Goal: Task Accomplishment & Management: Manage account settings

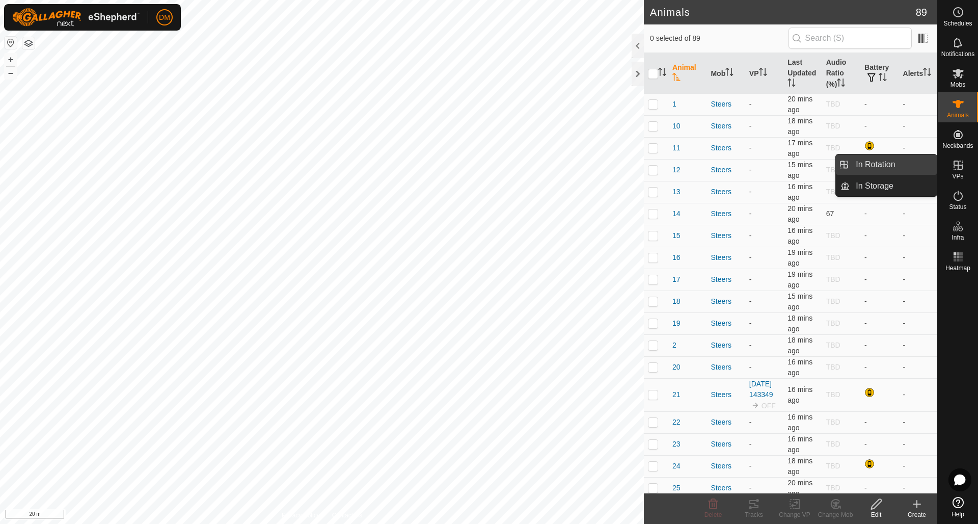
click at [889, 164] on link "In Rotation" at bounding box center [892, 164] width 87 height 20
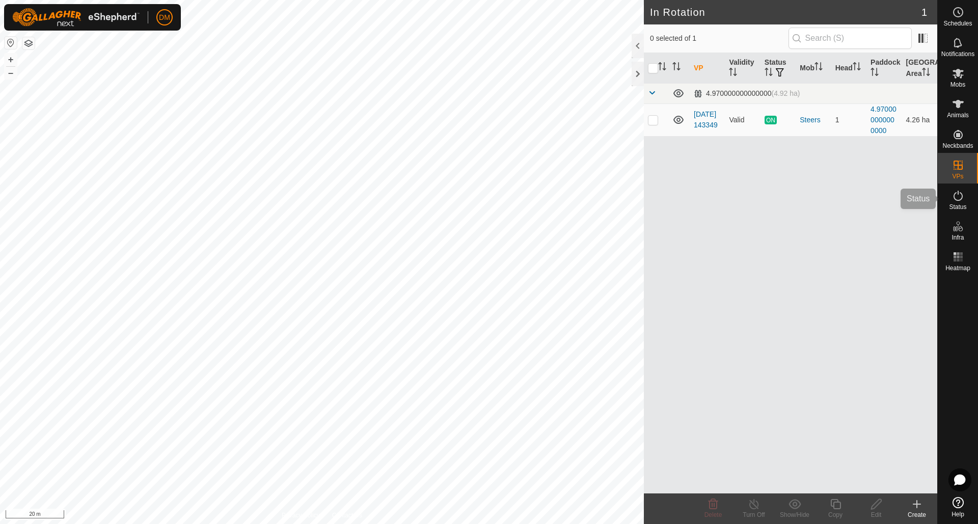
click at [961, 202] on es-activation-svg-icon at bounding box center [958, 195] width 18 height 16
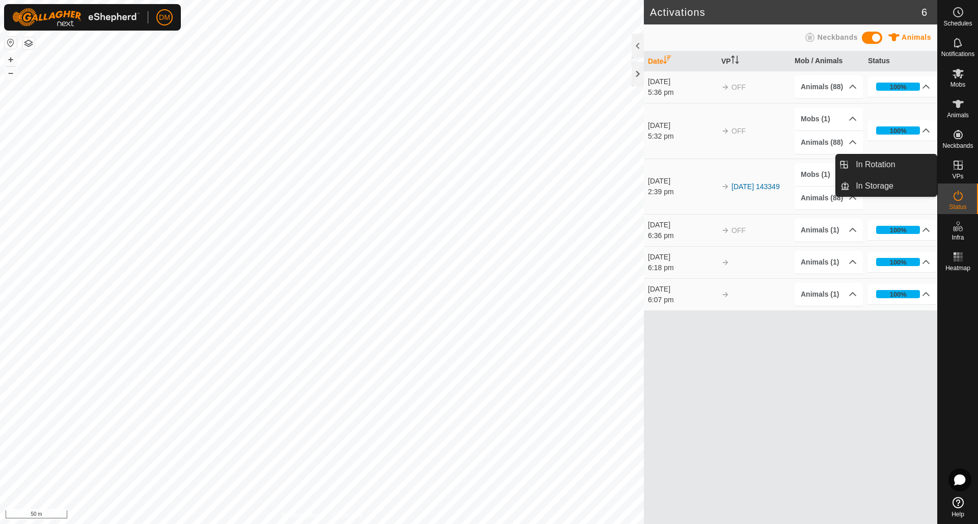
click at [961, 169] on icon at bounding box center [957, 164] width 9 height 9
click at [881, 163] on link "In Rotation" at bounding box center [892, 164] width 87 height 20
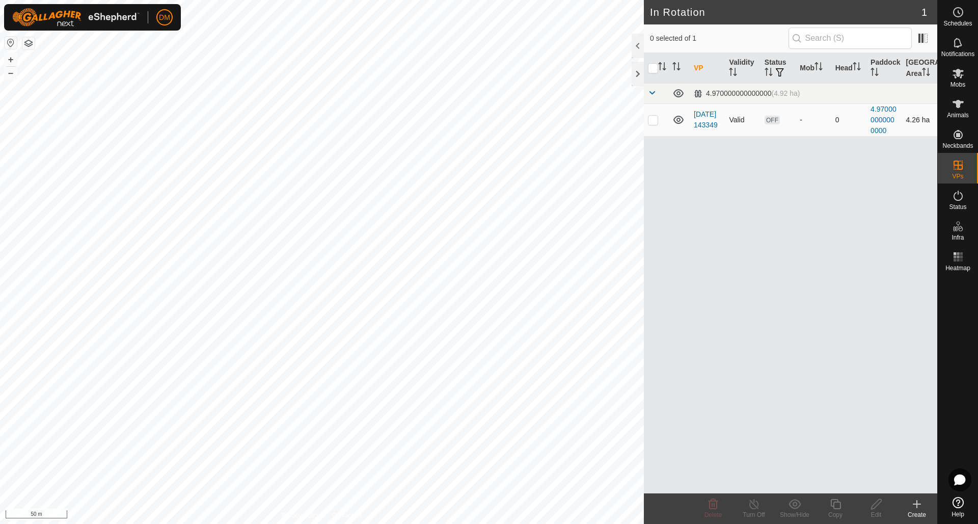
click at [648, 120] on p-checkbox at bounding box center [653, 120] width 10 height 8
checkbox input "true"
click at [676, 120] on icon at bounding box center [678, 120] width 12 height 12
click at [917, 502] on icon at bounding box center [917, 503] width 0 height 7
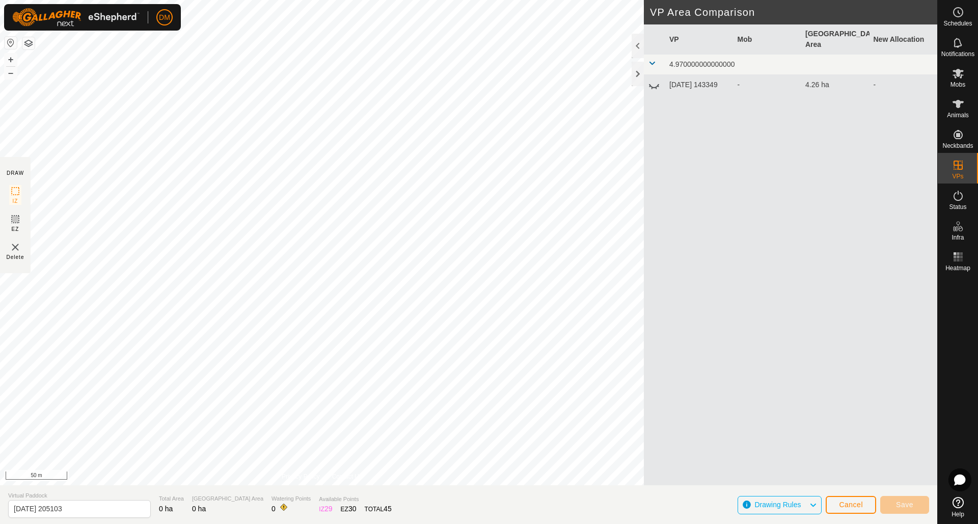
click at [840, 502] on span "Cancel" at bounding box center [851, 504] width 24 height 8
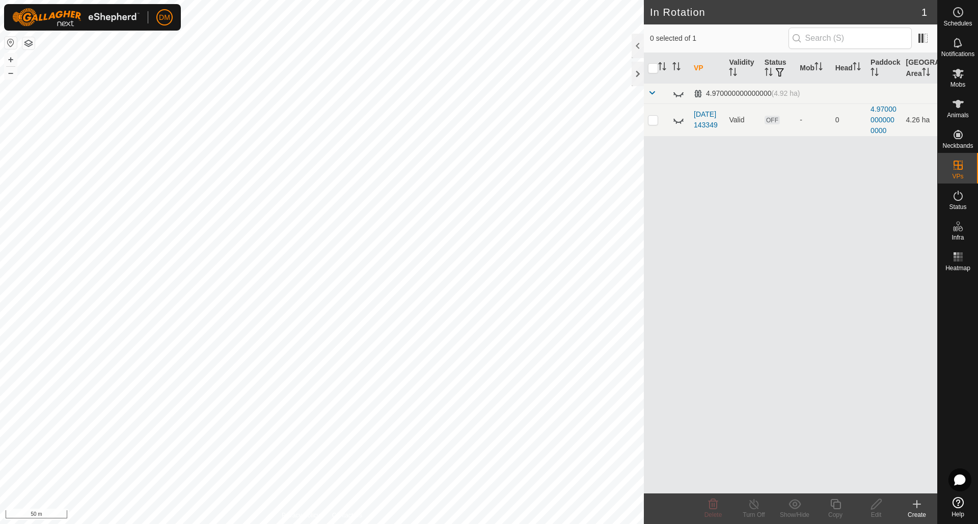
click at [917, 505] on icon at bounding box center [917, 503] width 0 height 7
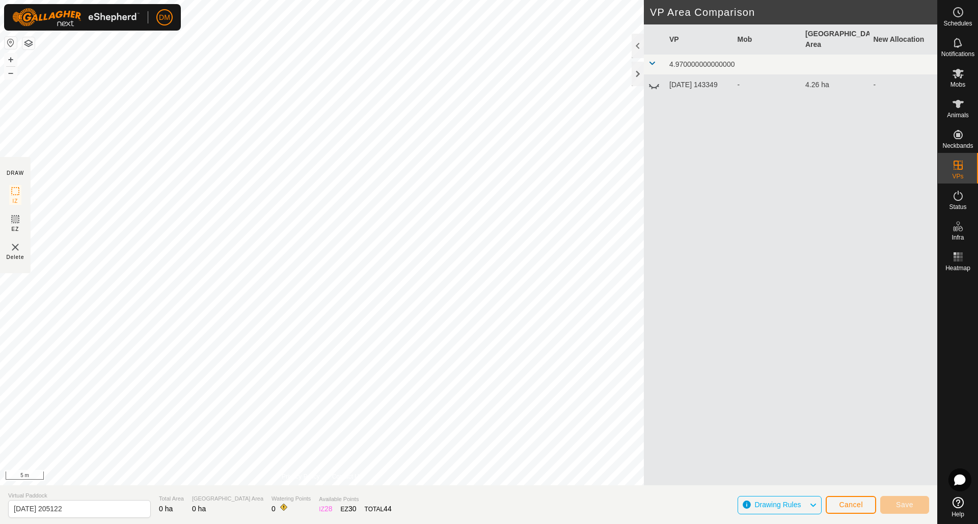
click at [202, 523] on div "DRAW IZ EZ Delete Privacy Policy Contact Us + – ⇧ i 5 m VP Area Comparison VP M…" at bounding box center [468, 262] width 937 height 524
click at [284, 473] on div "Privacy Policy Contact Us + – ⇧ i 5 m" at bounding box center [322, 242] width 644 height 485
click at [315, 487] on div "DRAW IZ EZ Delete Privacy Policy Contact Us + – ⇧ i 5 m VP Area Comparison VP M…" at bounding box center [468, 262] width 937 height 524
click at [300, 521] on div "DRAW IZ EZ Delete Privacy Policy Contact Us + – ⇧ i 5 m VP Area Comparison VP M…" at bounding box center [468, 262] width 937 height 524
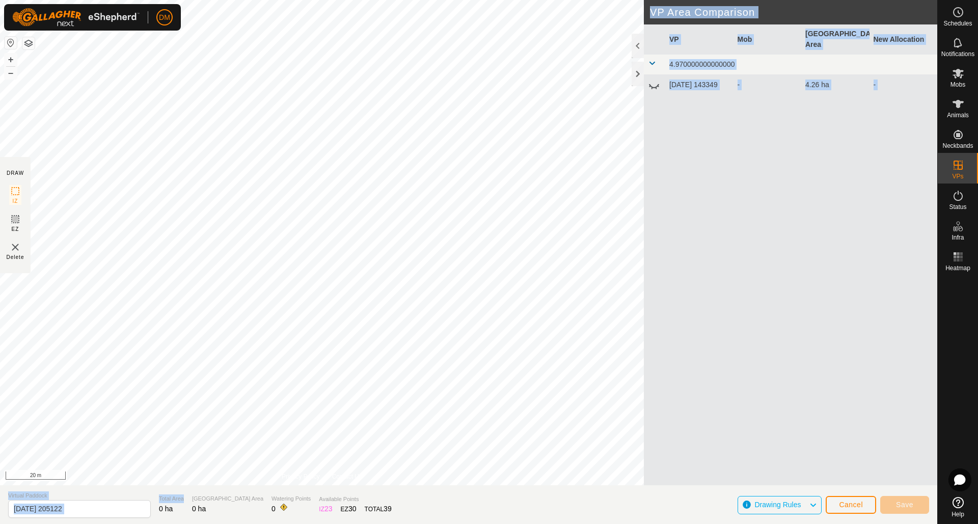
click at [262, 325] on div "DRAW IZ EZ Delete Privacy Policy Contact Us + – ⇧ i 20 m VP Area Comparison VP …" at bounding box center [468, 262] width 937 height 524
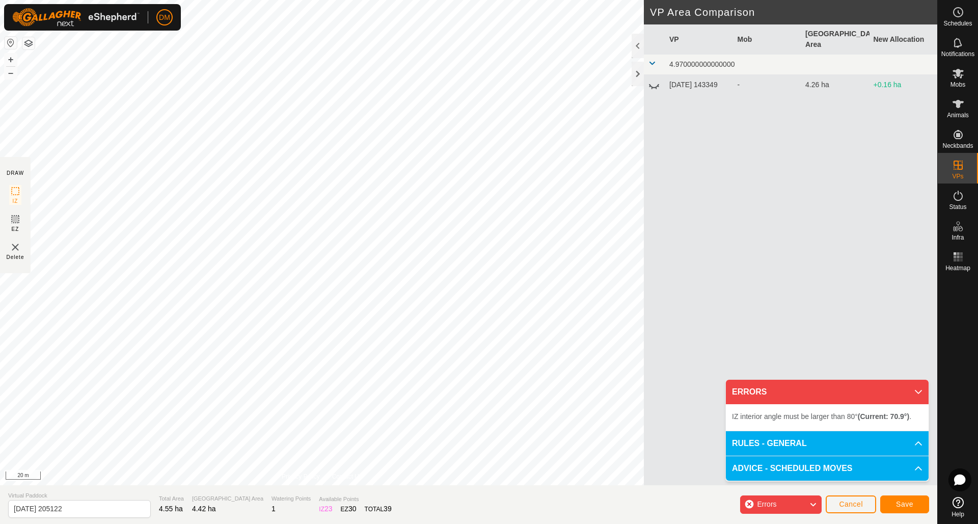
click at [592, 114] on div "IZ interior angle must be larger than 80° (Current: 70.9°) . + – ⇧ i 20 m" at bounding box center [322, 242] width 644 height 485
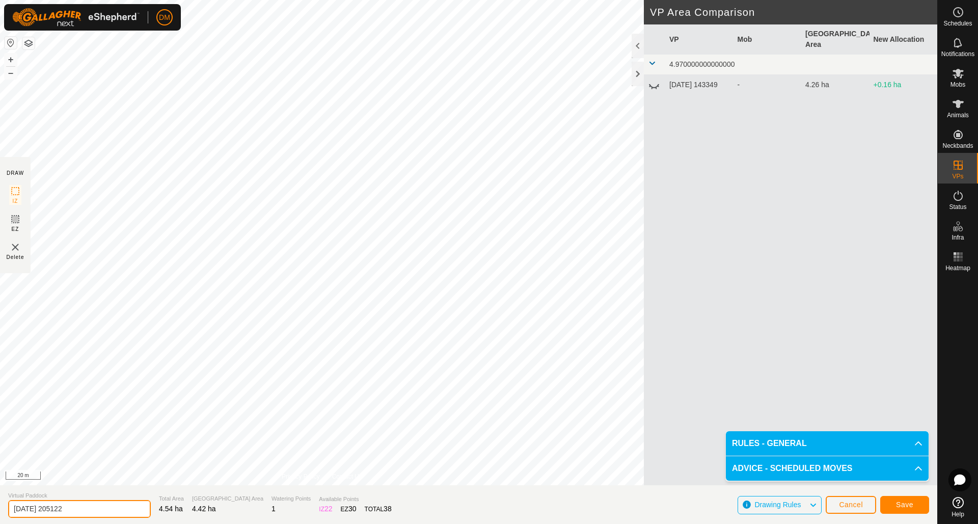
drag, startPoint x: 95, startPoint y: 506, endPoint x: 7, endPoint y: 505, distance: 88.1
click at [7, 505] on section "Virtual Paddock 2025-08-26 205122 Total Area 4.54 ha Grazing Area 4.42 ha Water…" at bounding box center [468, 504] width 937 height 39
type input "Training Break 1"
click at [906, 507] on span "Save" at bounding box center [904, 504] width 17 height 8
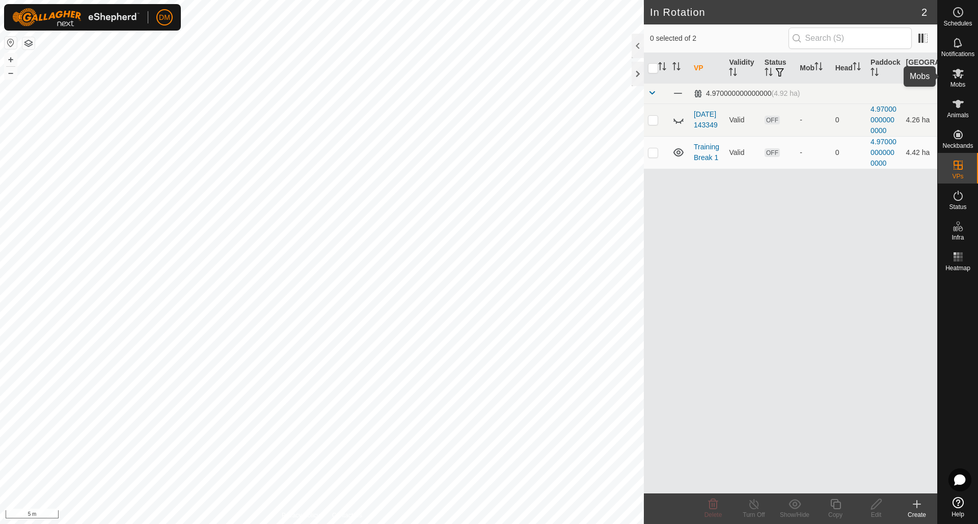
click at [957, 77] on icon at bounding box center [958, 73] width 12 height 12
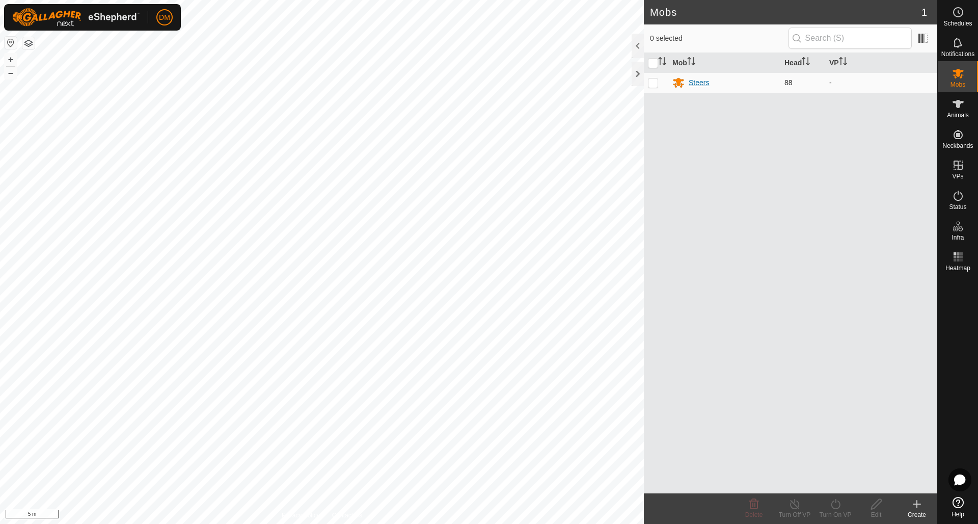
click at [705, 85] on div "Steers" at bounding box center [699, 82] width 20 height 11
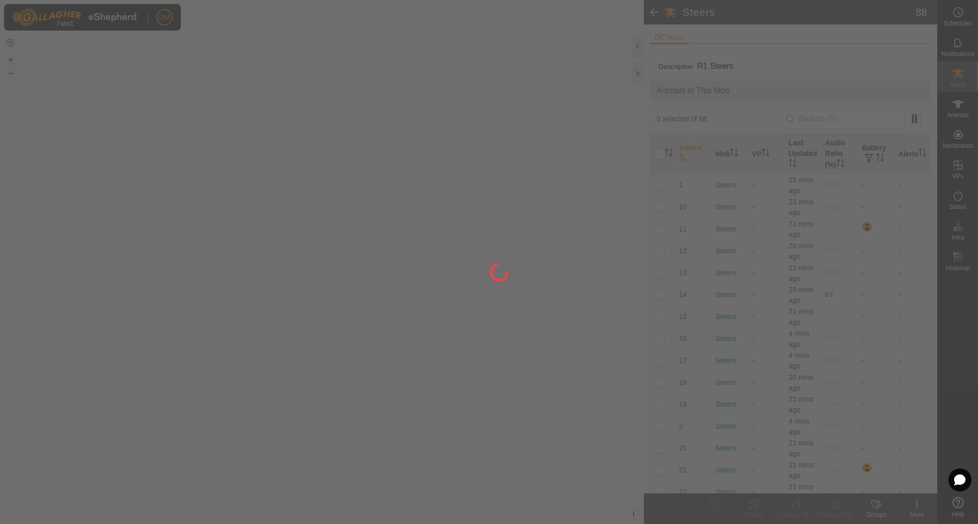
click at [657, 83] on div "Animals in This Mob" at bounding box center [790, 90] width 280 height 20
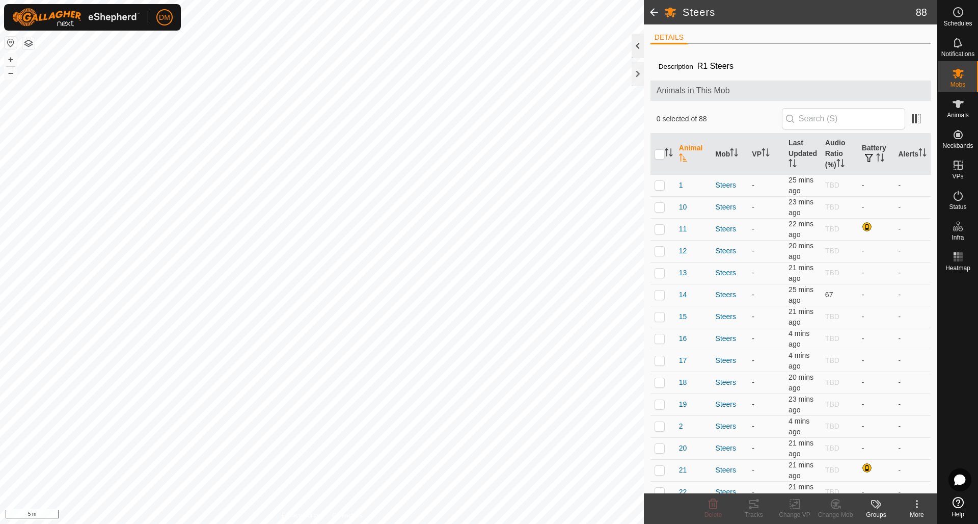
click at [643, 46] on div at bounding box center [638, 46] width 12 height 24
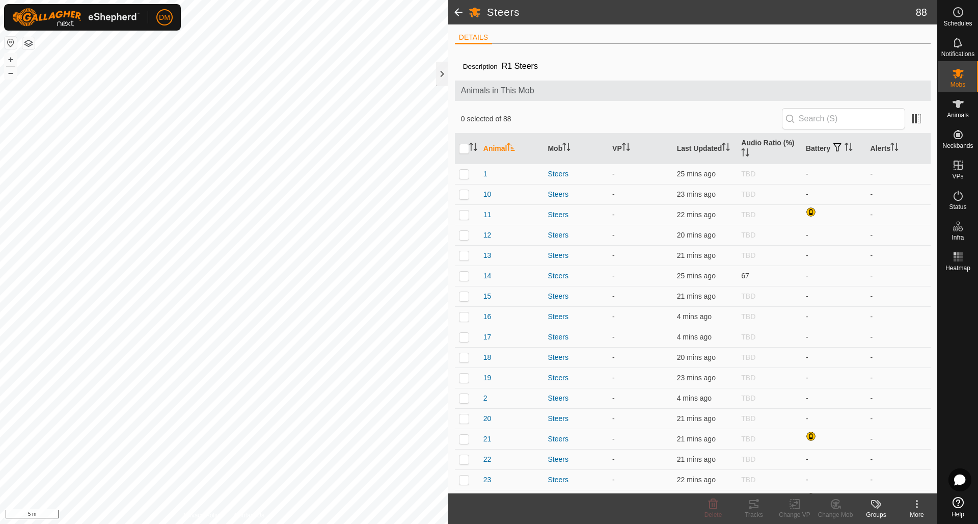
click at [457, 11] on span at bounding box center [458, 12] width 20 height 24
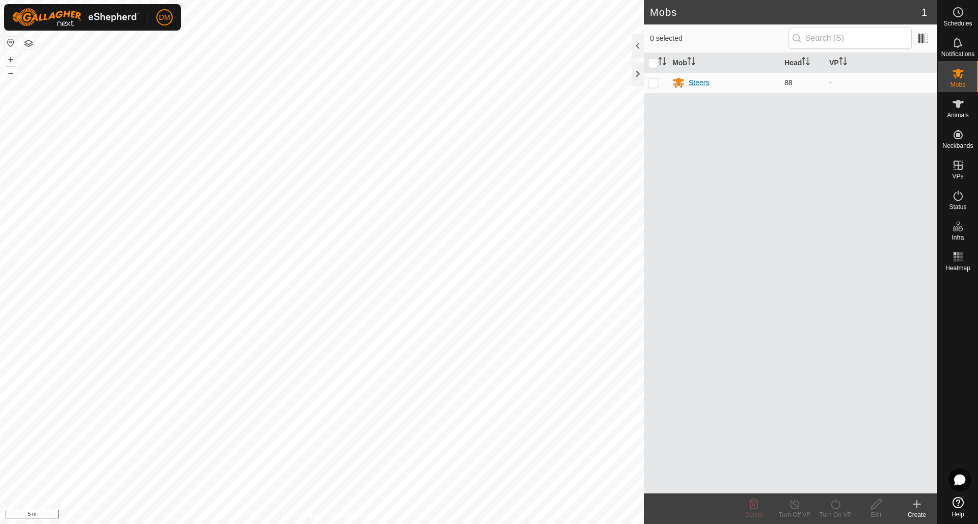
click at [695, 83] on div "Steers" at bounding box center [699, 82] width 20 height 11
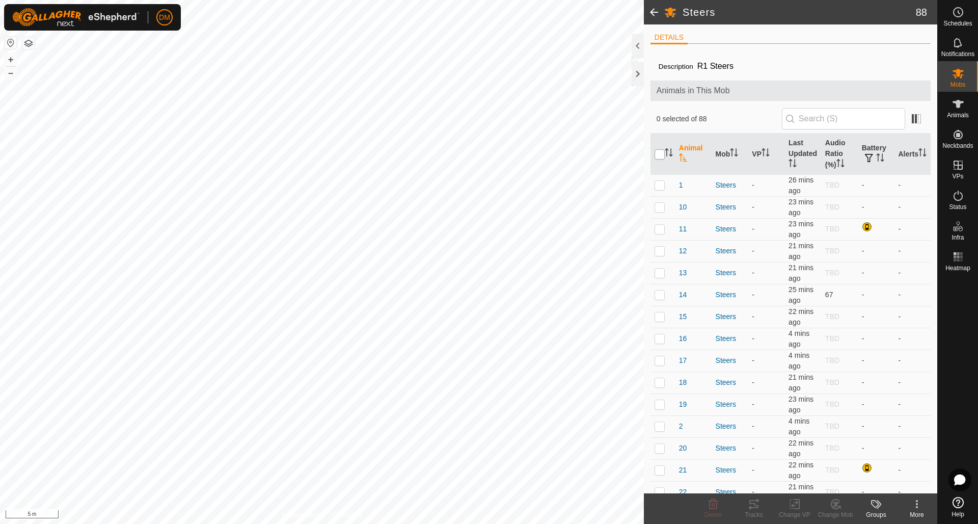
click at [661, 156] on input "checkbox" at bounding box center [659, 154] width 10 height 10
checkbox input "true"
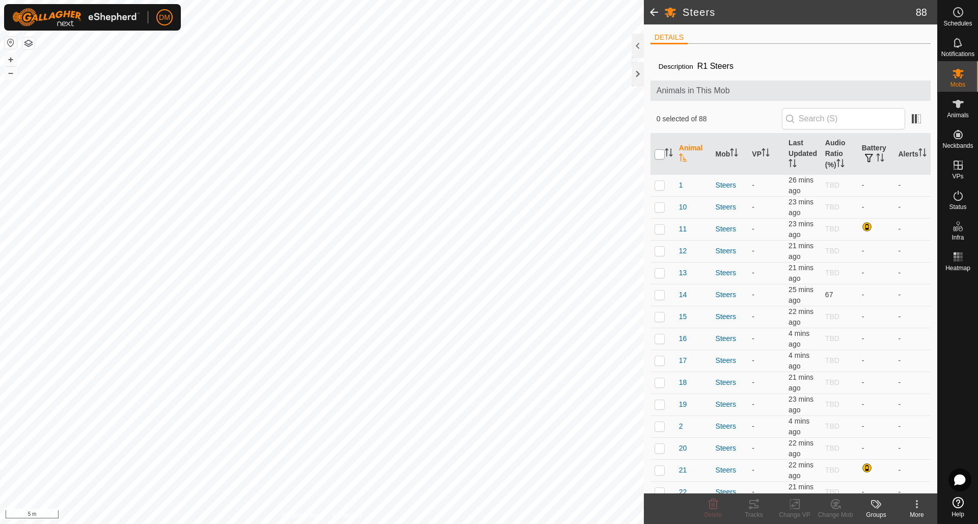
checkbox input "true"
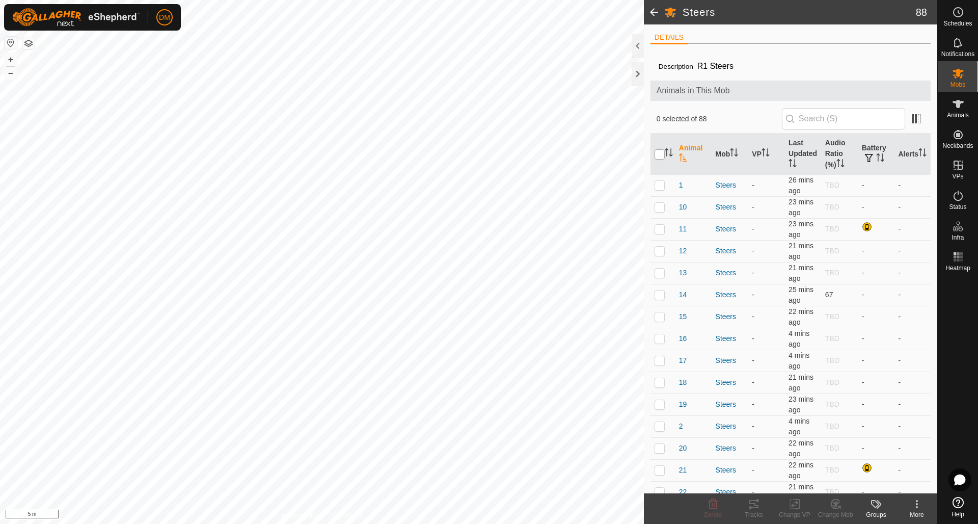
checkbox input "true"
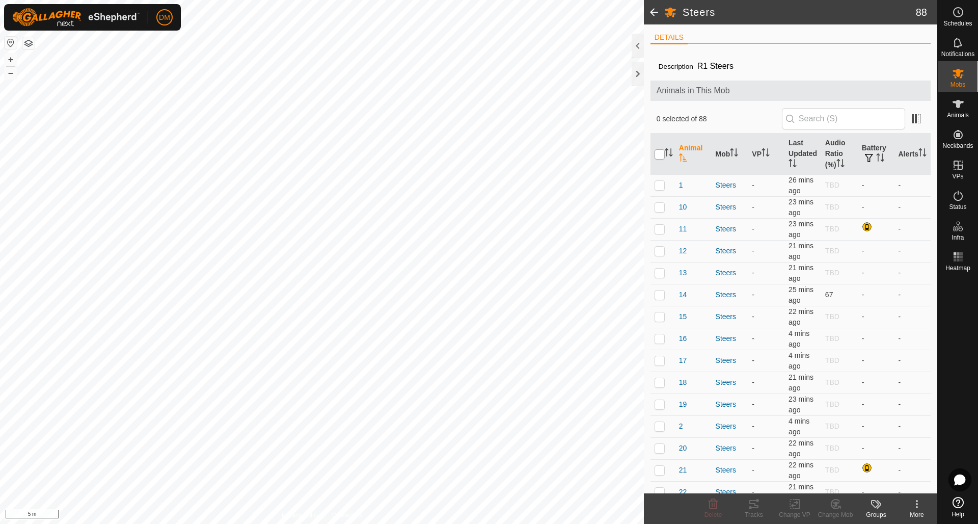
checkbox input "true"
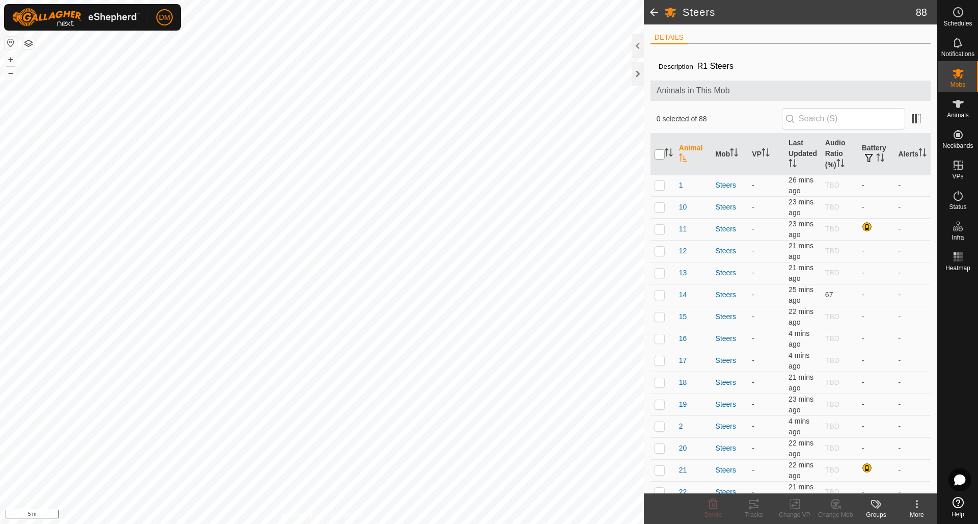
checkbox input "true"
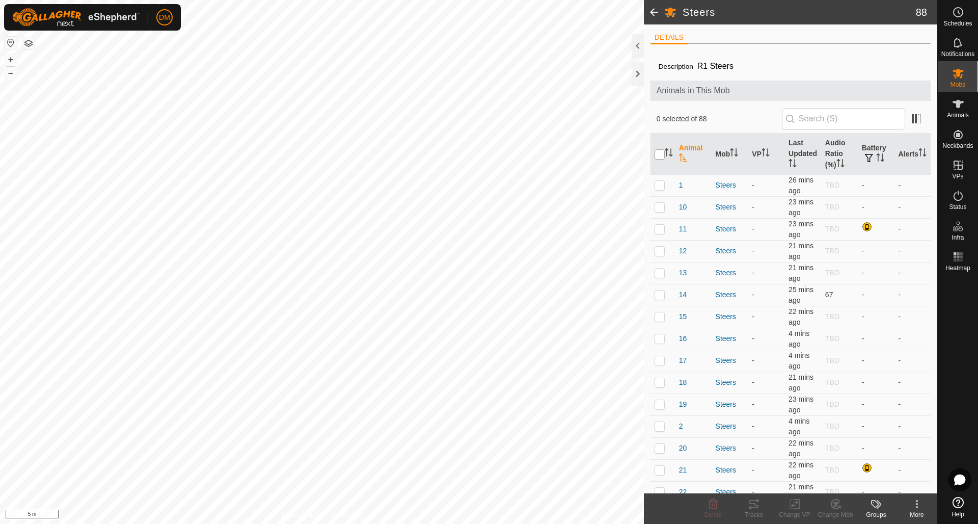
checkbox input "true"
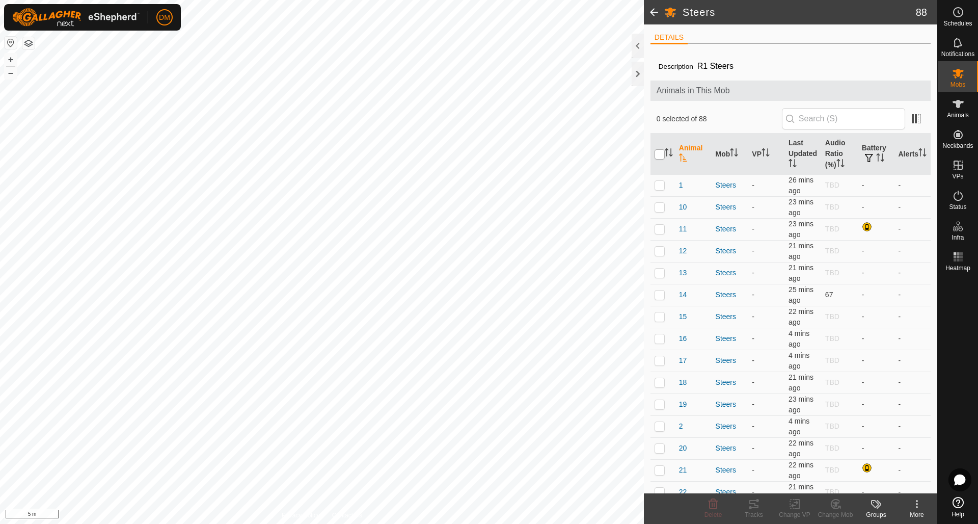
checkbox input "true"
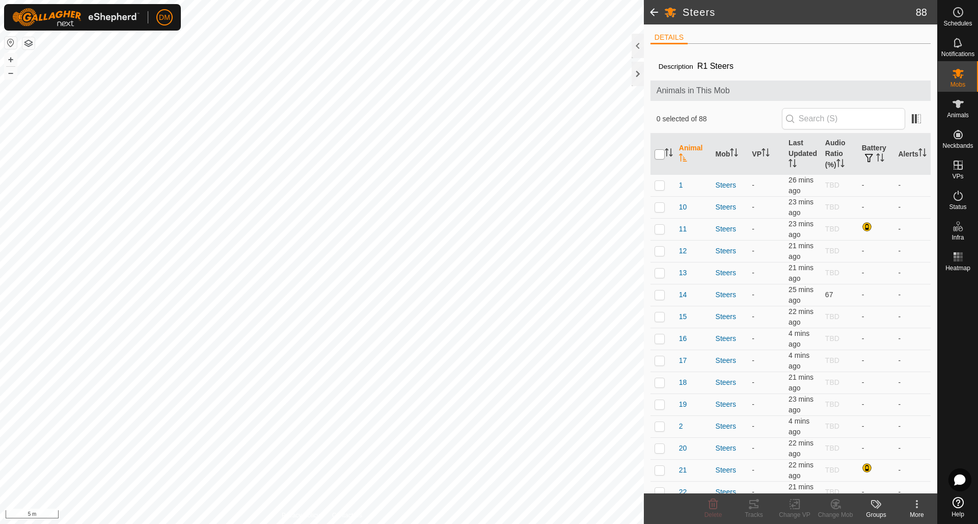
checkbox input "true"
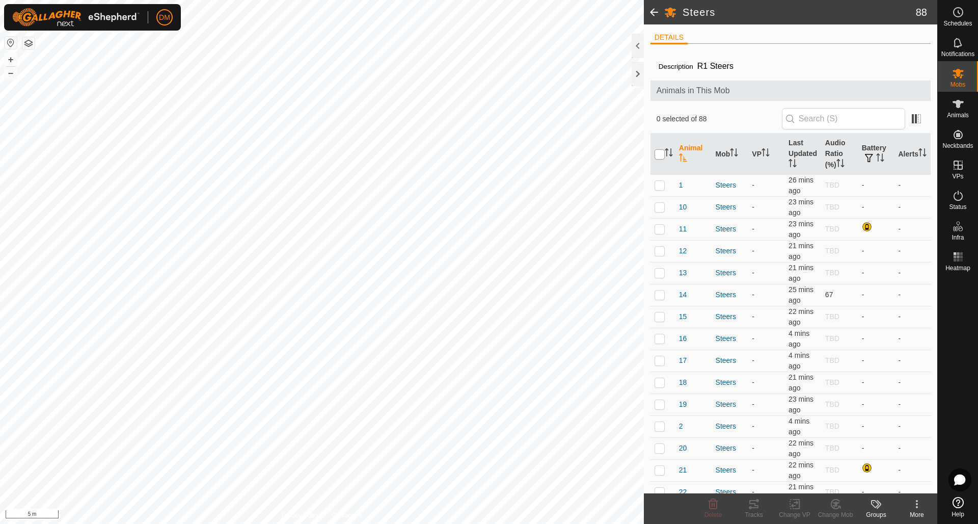
checkbox input "true"
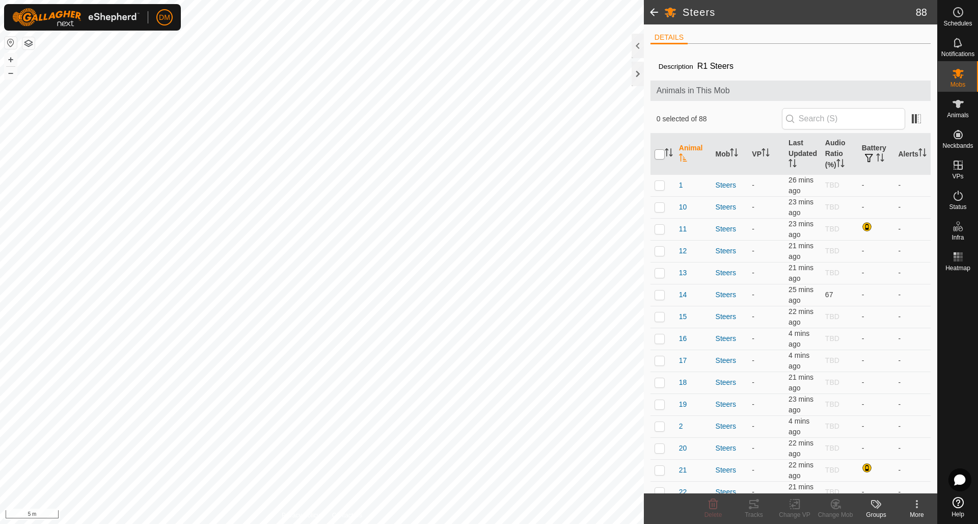
checkbox input "true"
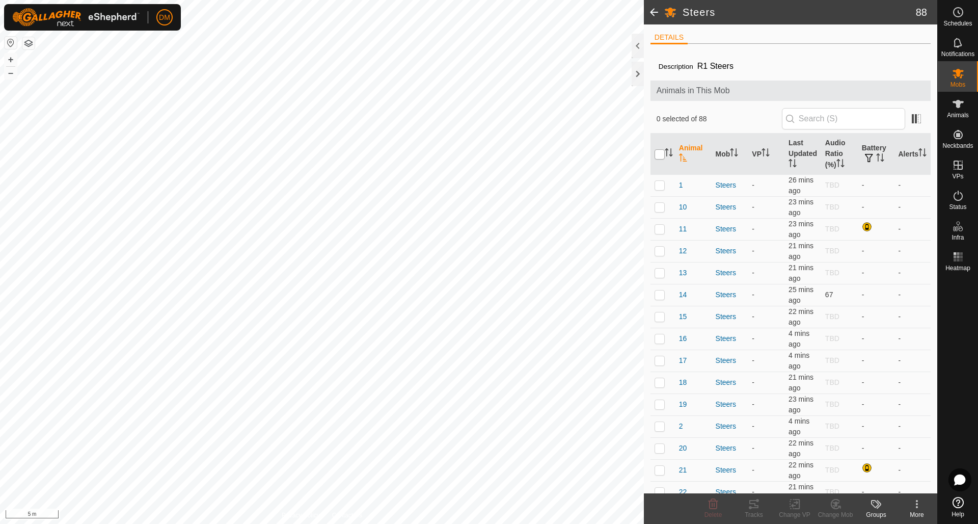
checkbox input "true"
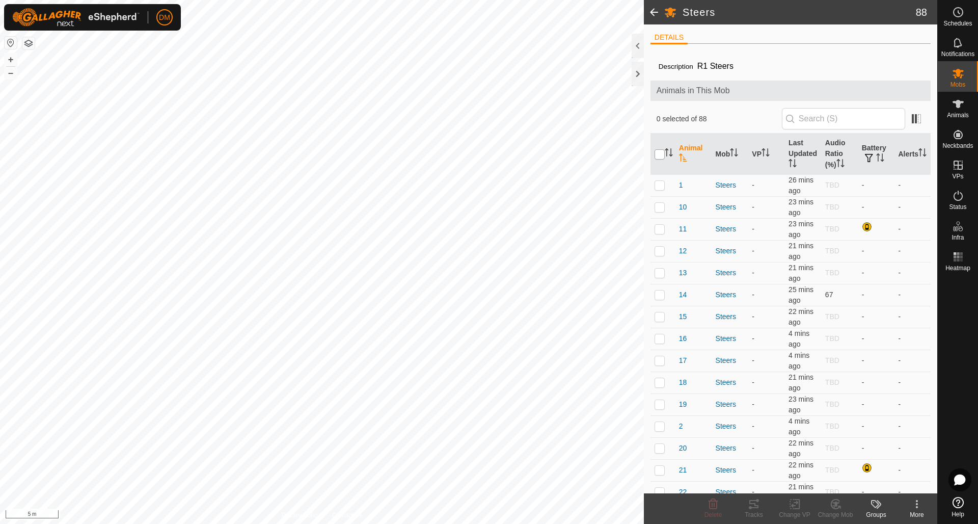
checkbox input "true"
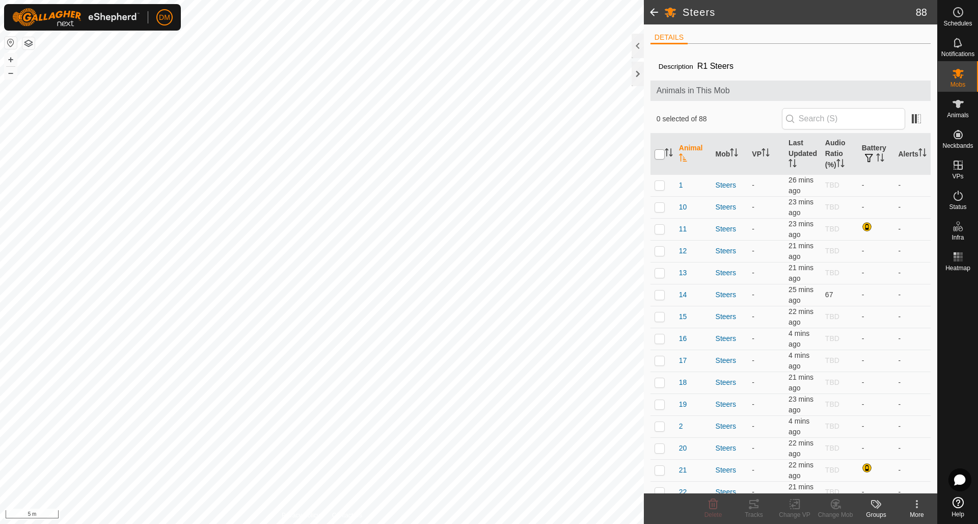
checkbox input "true"
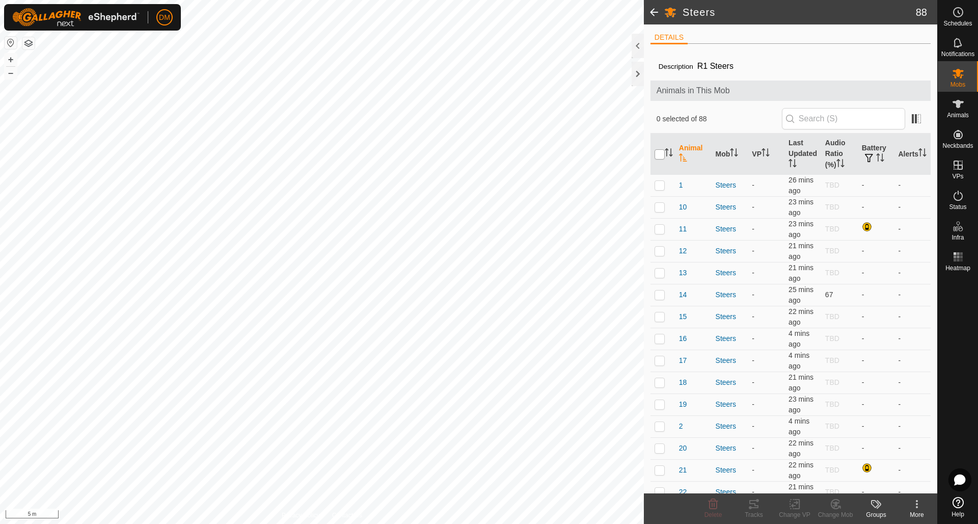
checkbox input "true"
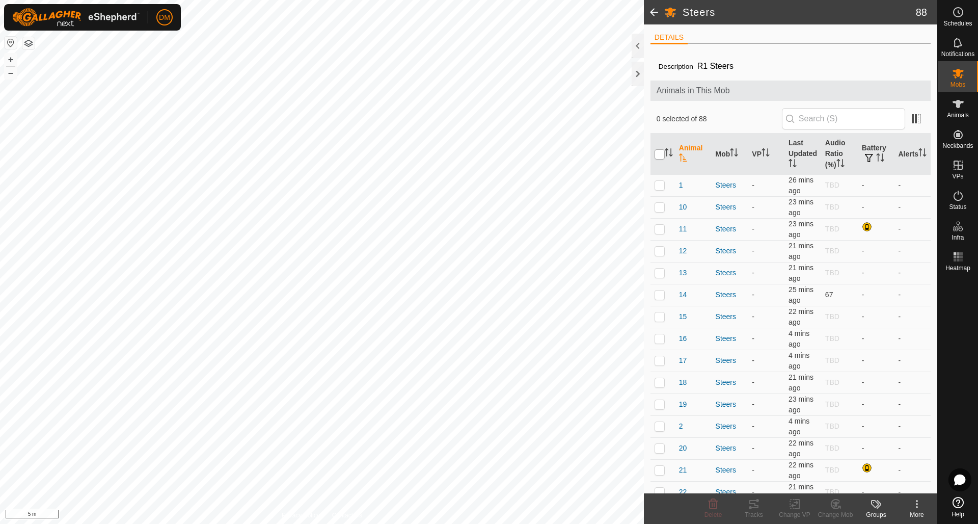
checkbox input "true"
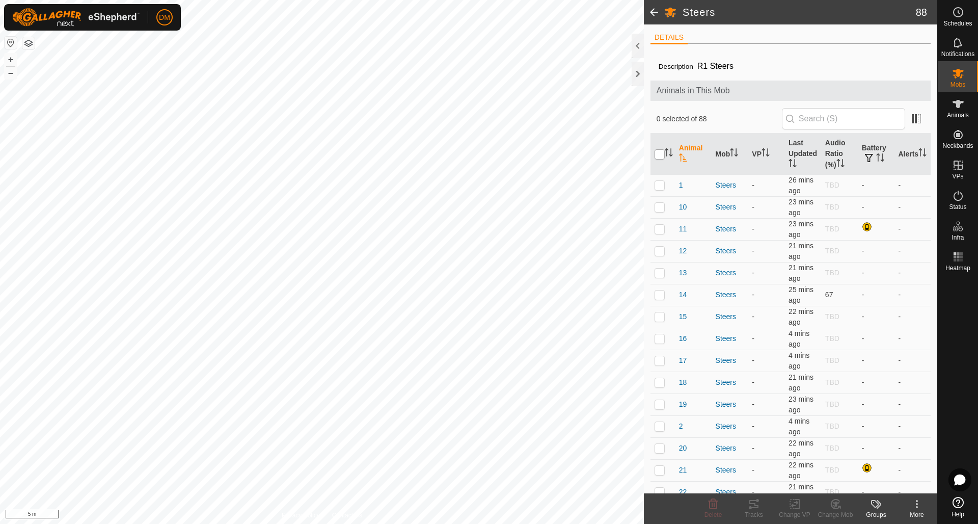
checkbox input "true"
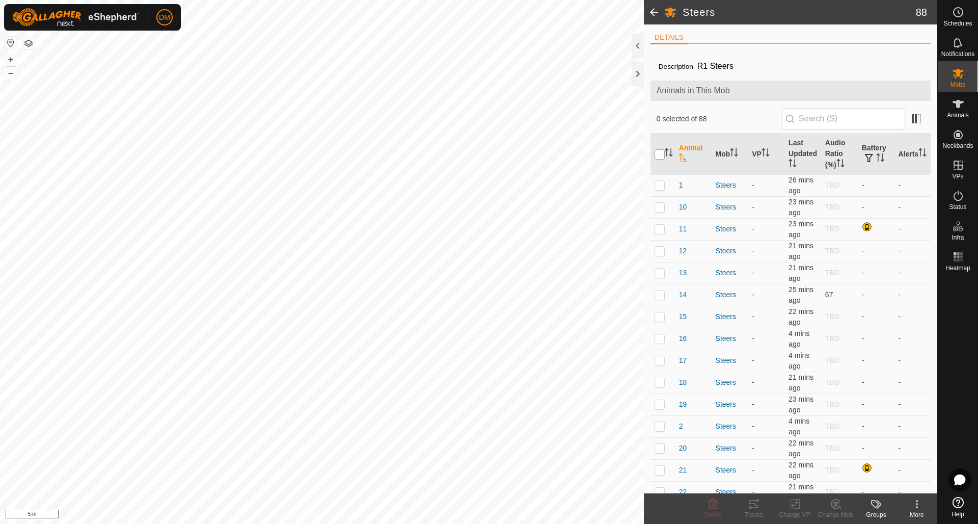
checkbox input "true"
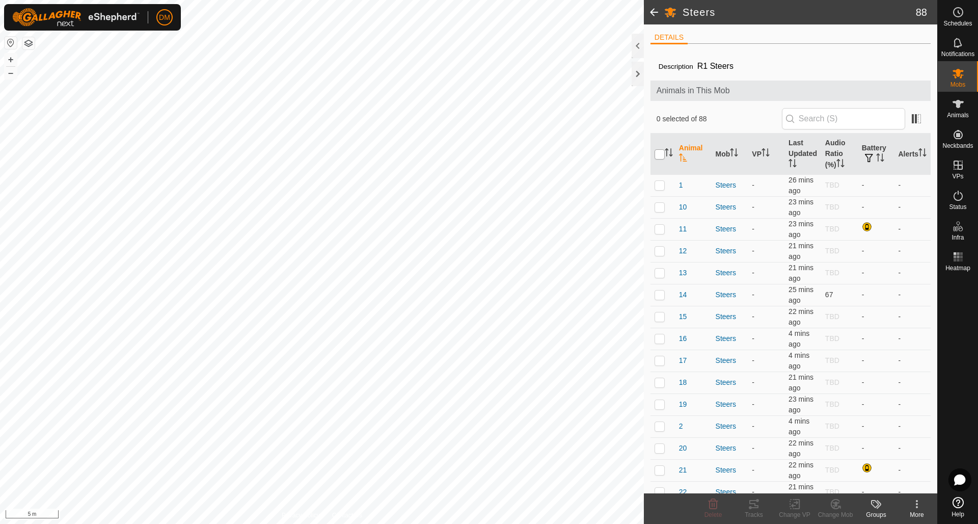
checkbox input "true"
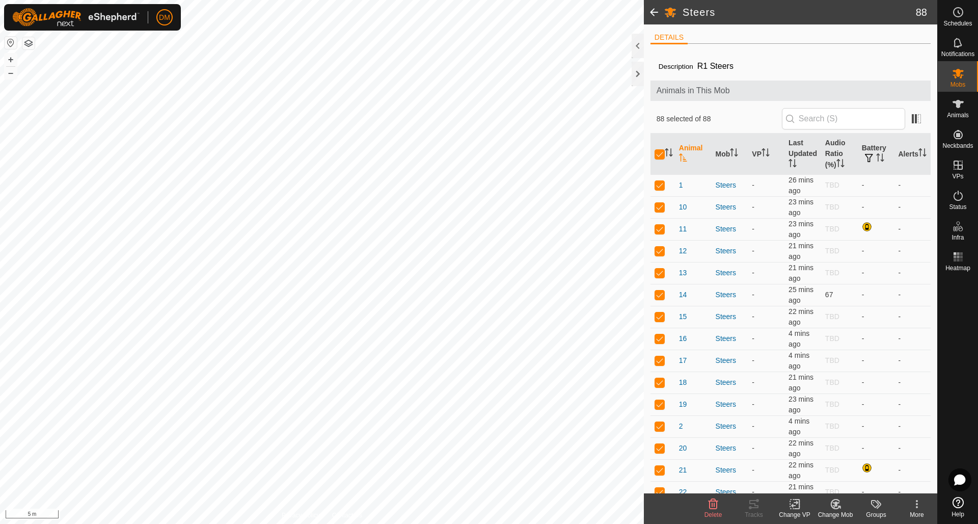
click at [796, 504] on icon at bounding box center [794, 504] width 13 height 12
click at [804, 462] on span "Choose VP..." at bounding box center [820, 460] width 47 height 12
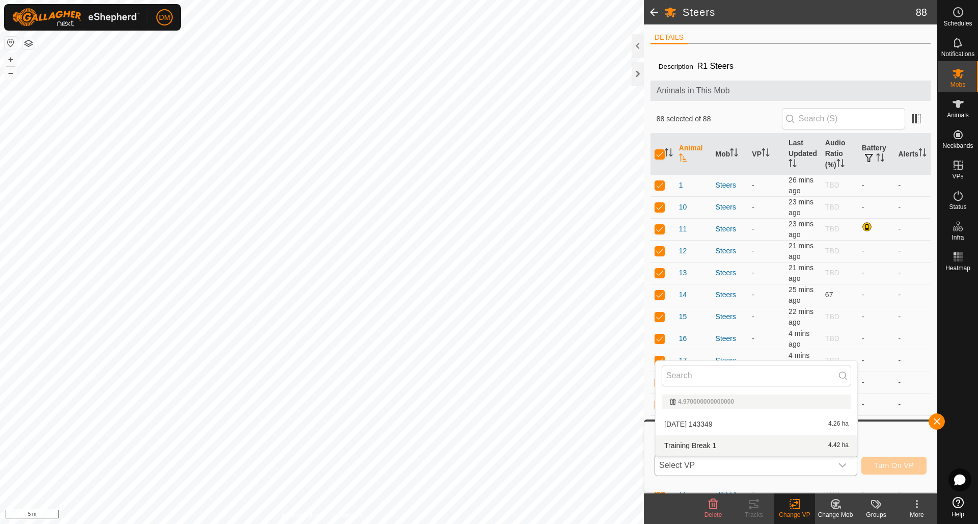
click at [701, 444] on li "Training Break 1 4.42 ha" at bounding box center [756, 445] width 202 height 20
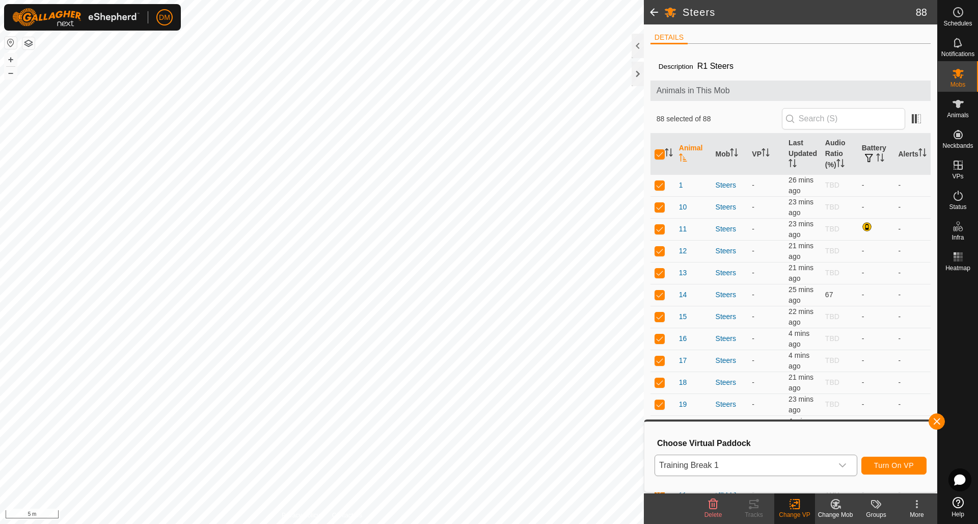
click at [895, 468] on span "Turn On VP" at bounding box center [894, 465] width 40 height 8
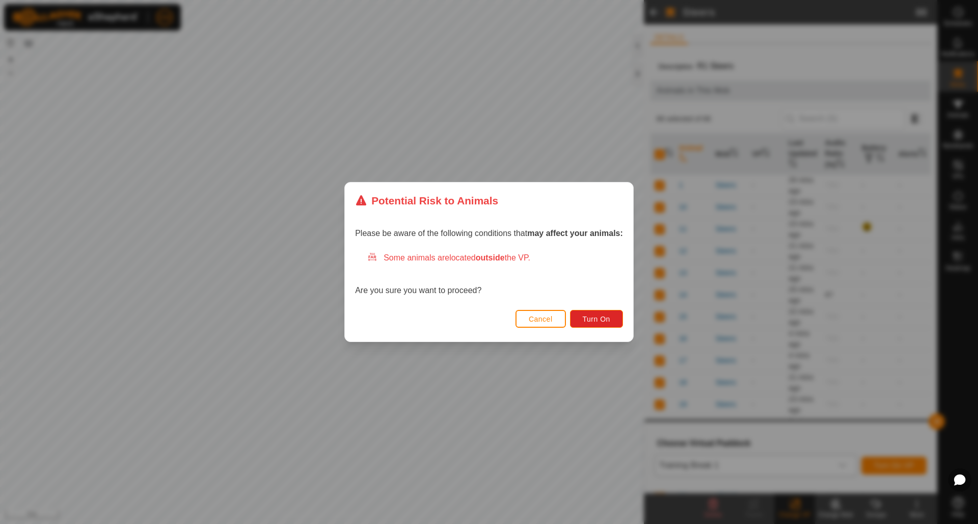
click at [536, 309] on div "Cancel Turn On" at bounding box center [489, 324] width 288 height 35
click at [537, 315] on span "Cancel" at bounding box center [541, 319] width 24 height 8
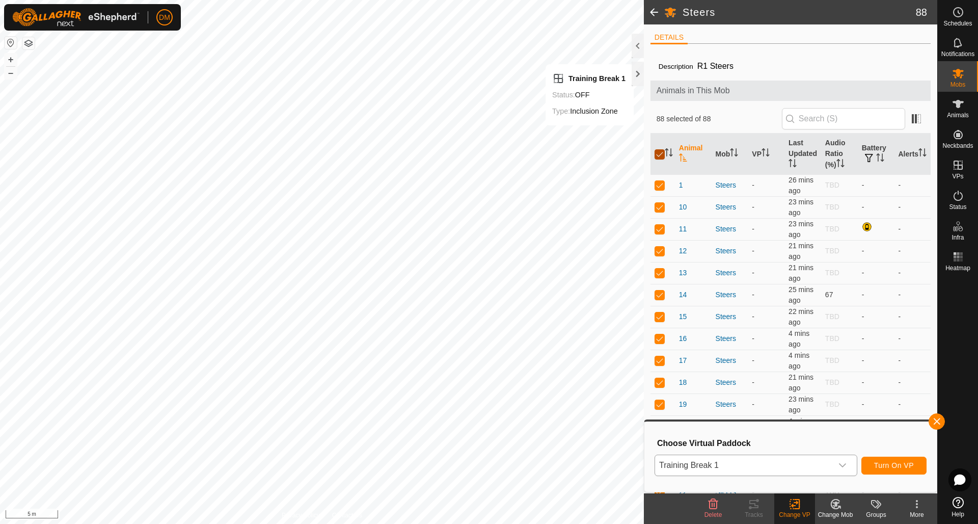
click at [664, 154] on input "checkbox" at bounding box center [659, 154] width 10 height 10
checkbox input "false"
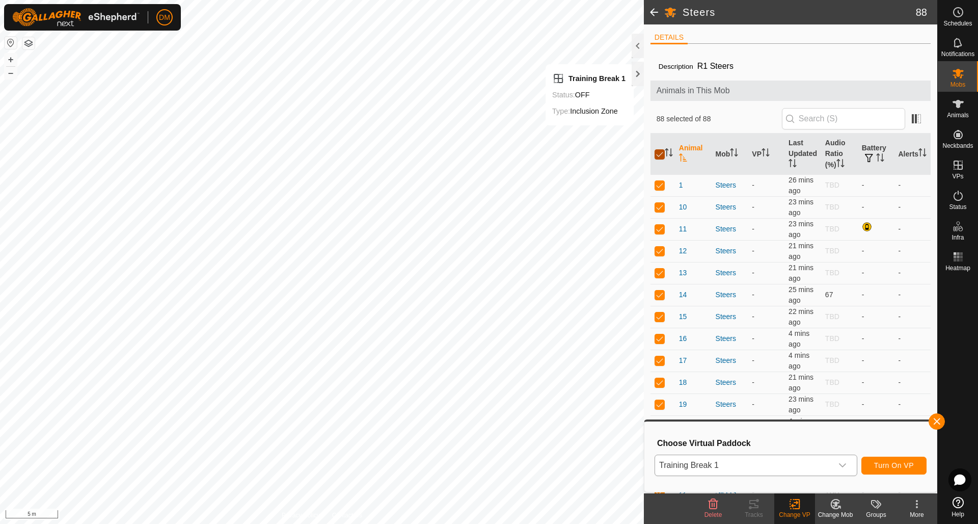
checkbox input "false"
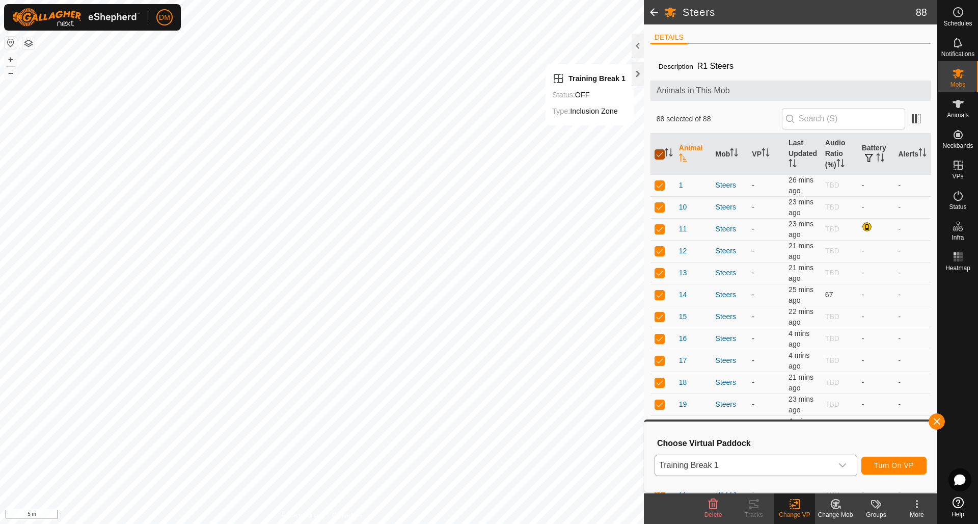
checkbox input "false"
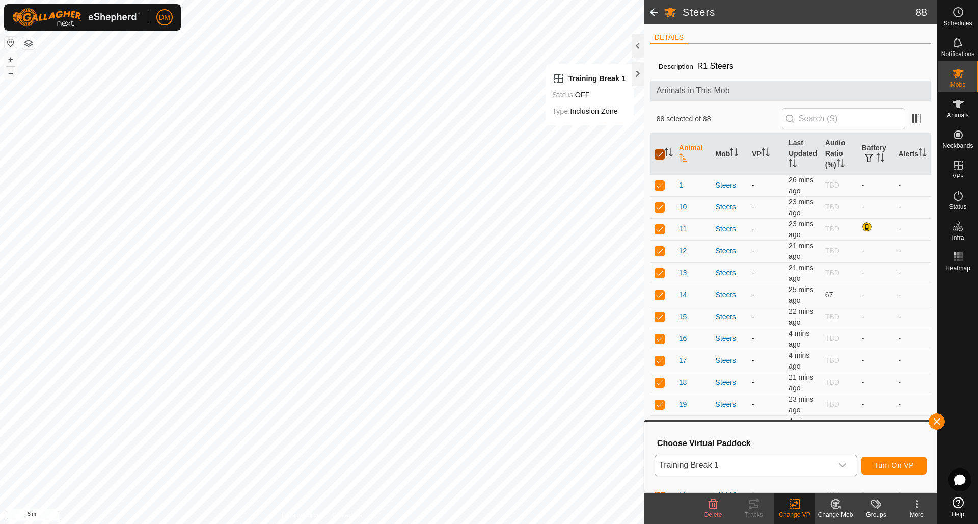
checkbox input "false"
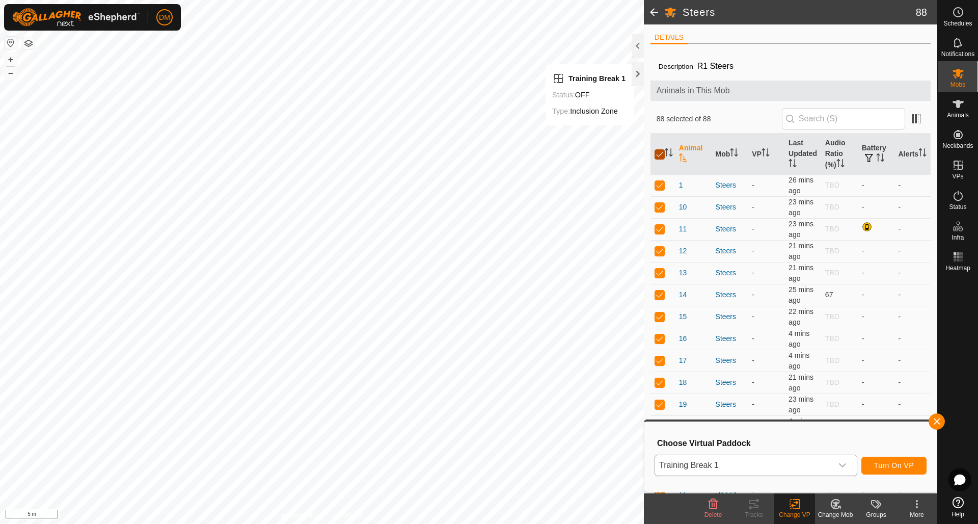
checkbox input "false"
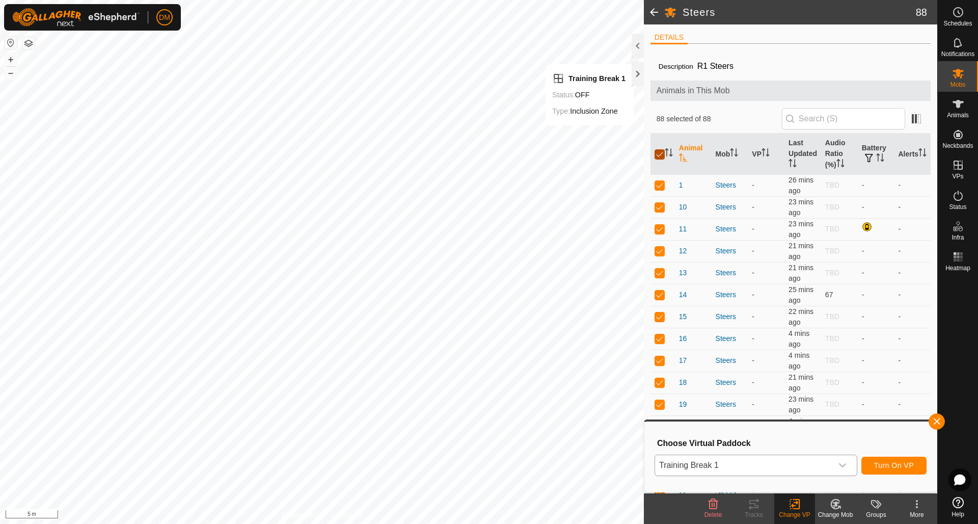
checkbox input "false"
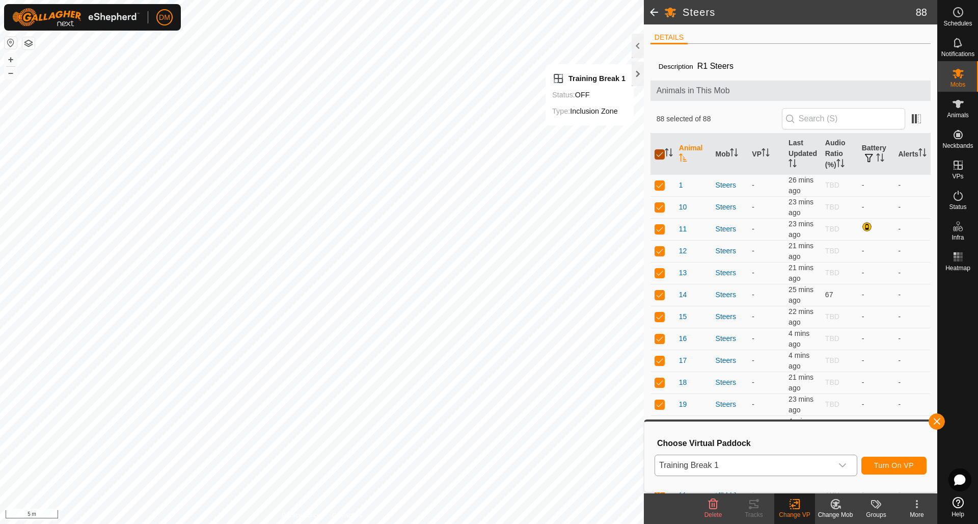
checkbox input "false"
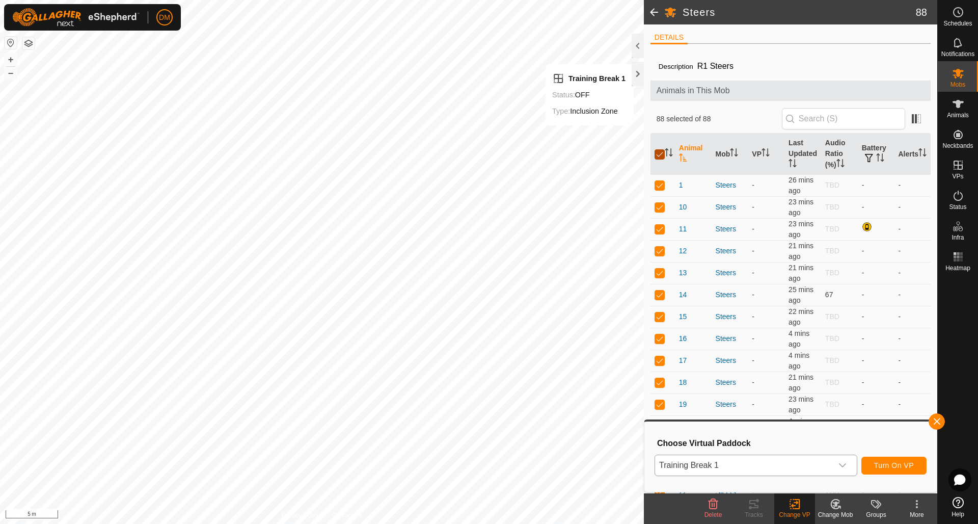
checkbox input "false"
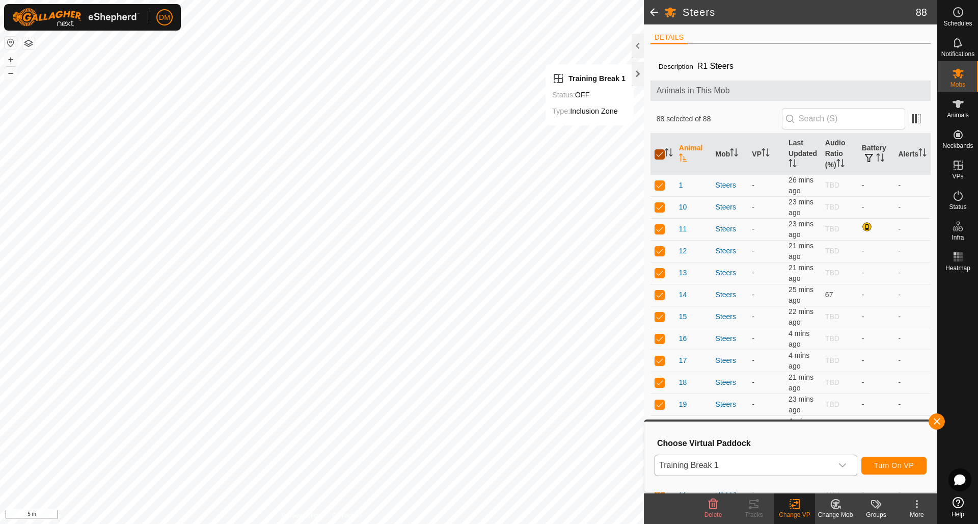
checkbox input "false"
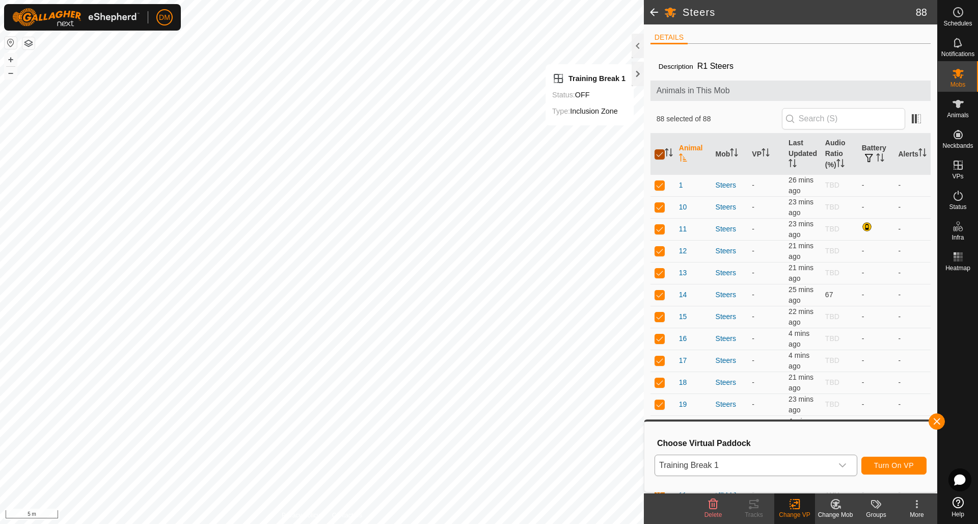
checkbox input "false"
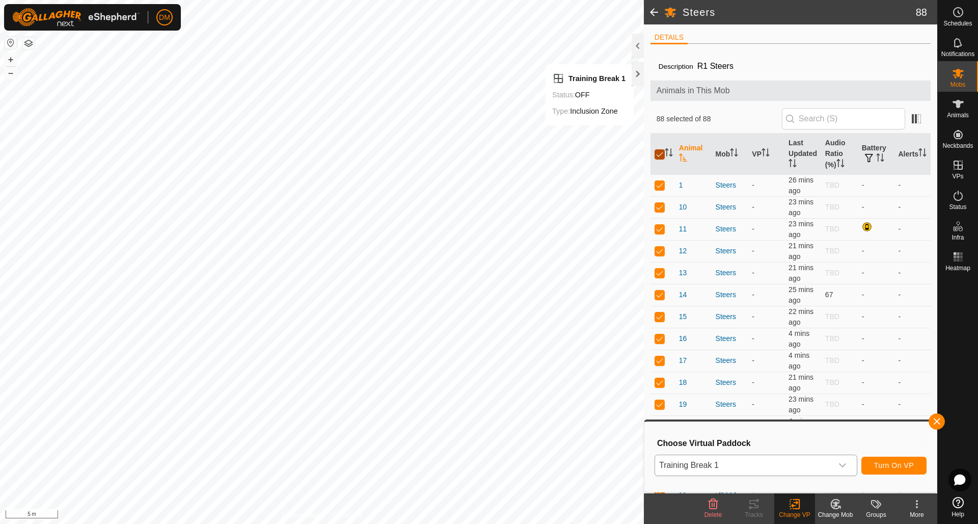
checkbox input "false"
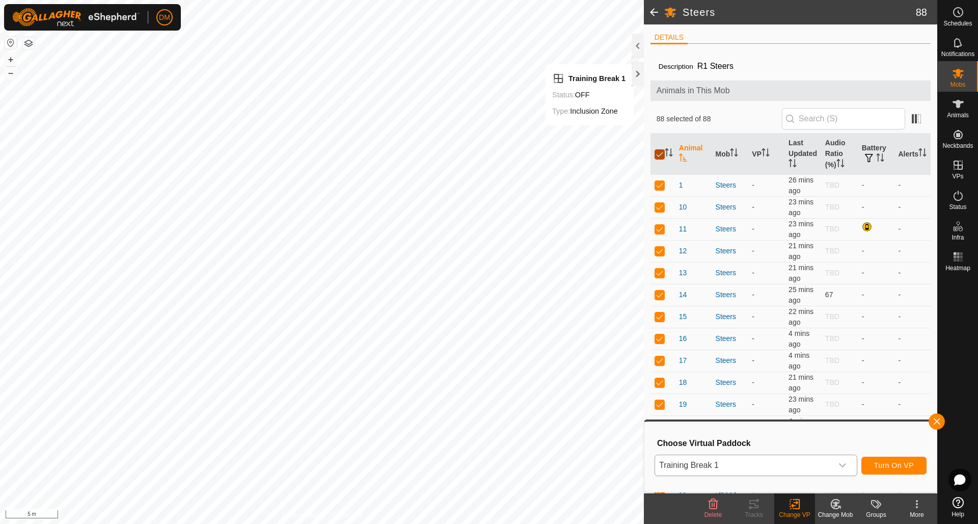
checkbox input "false"
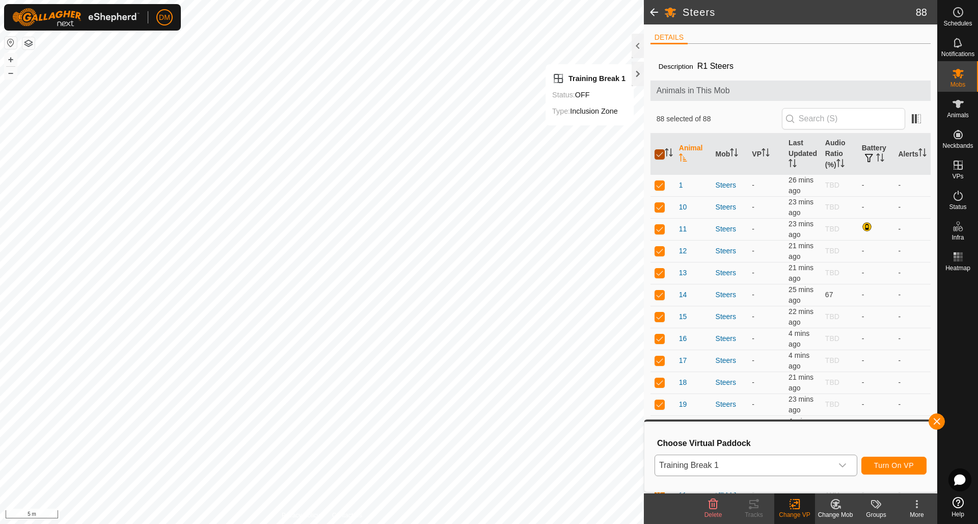
checkbox input "false"
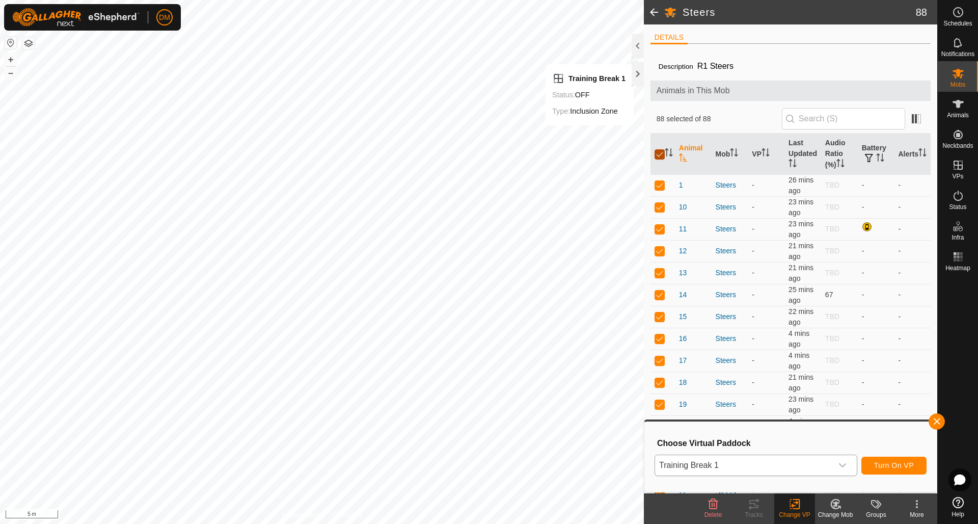
checkbox input "false"
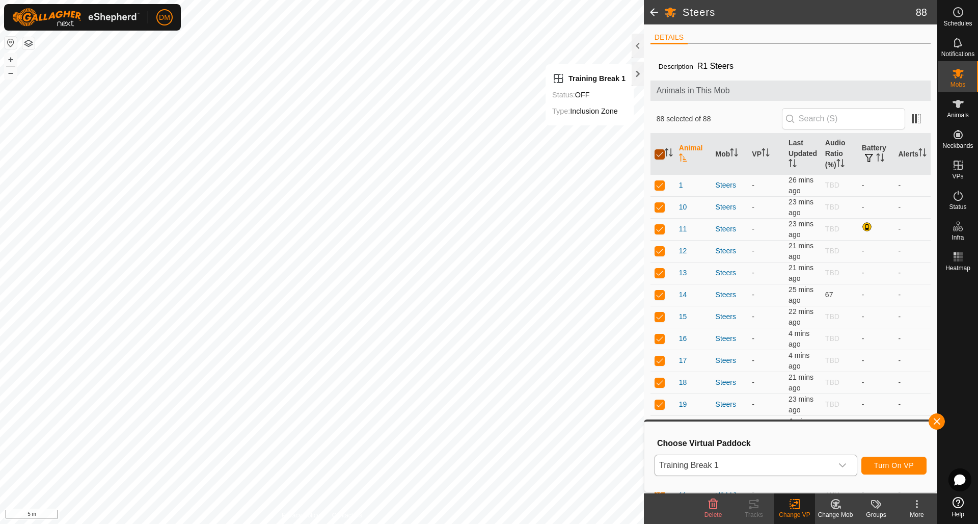
checkbox input "false"
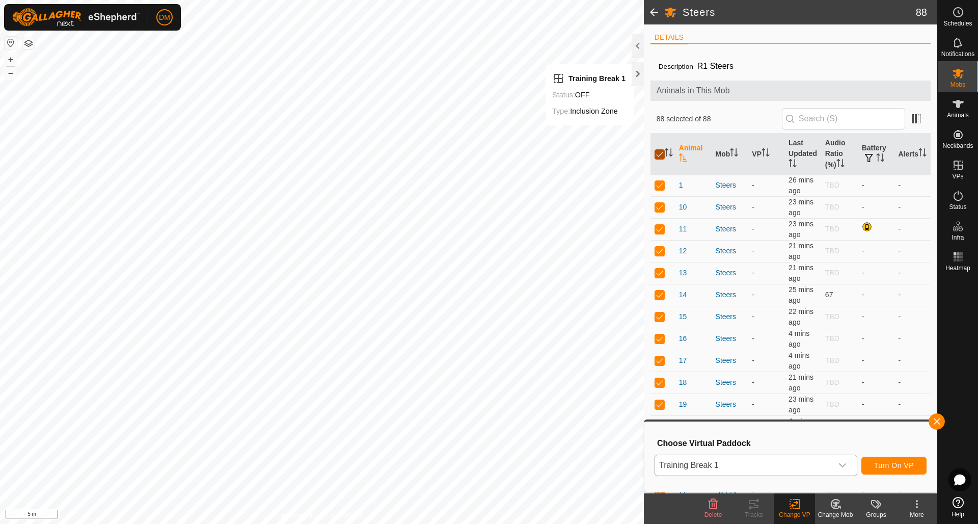
checkbox input "false"
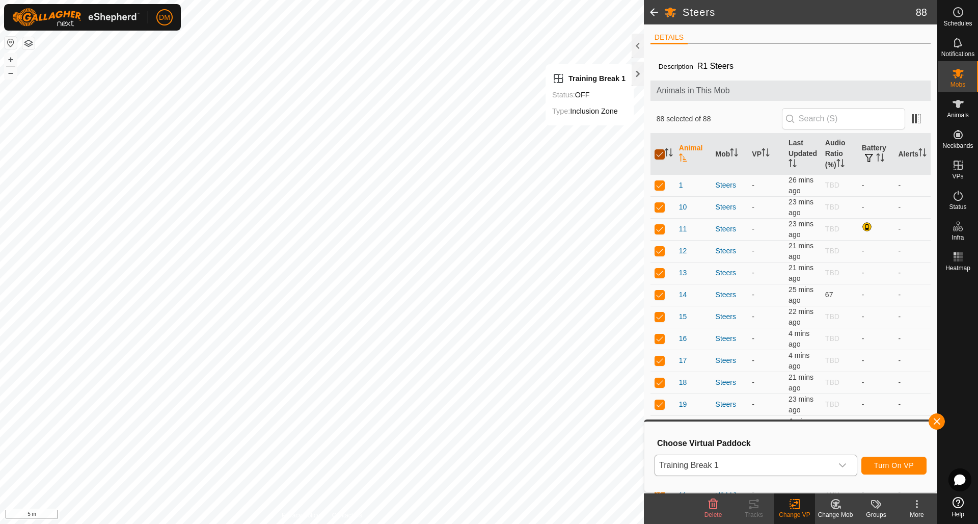
checkbox input "false"
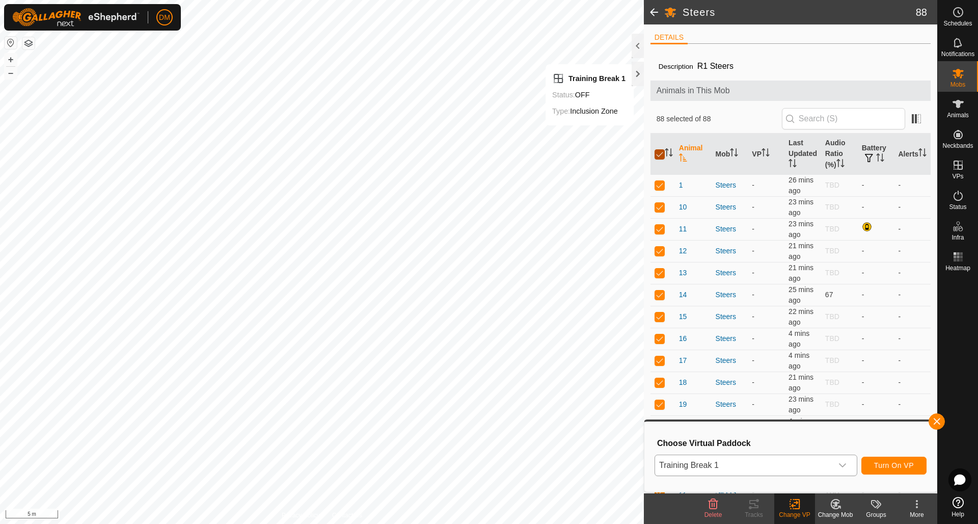
checkbox input "false"
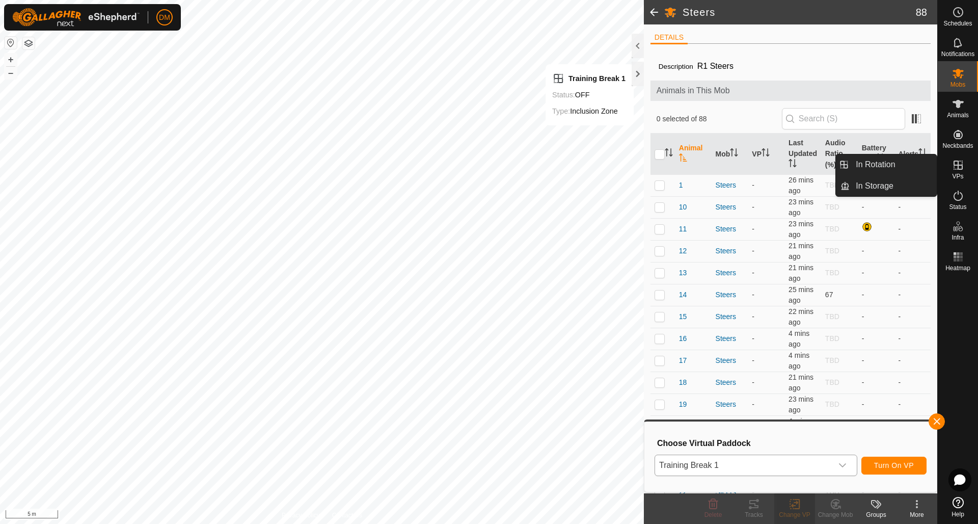
click at [956, 166] on icon at bounding box center [958, 165] width 12 height 12
click at [880, 166] on link "In Rotation" at bounding box center [892, 164] width 87 height 20
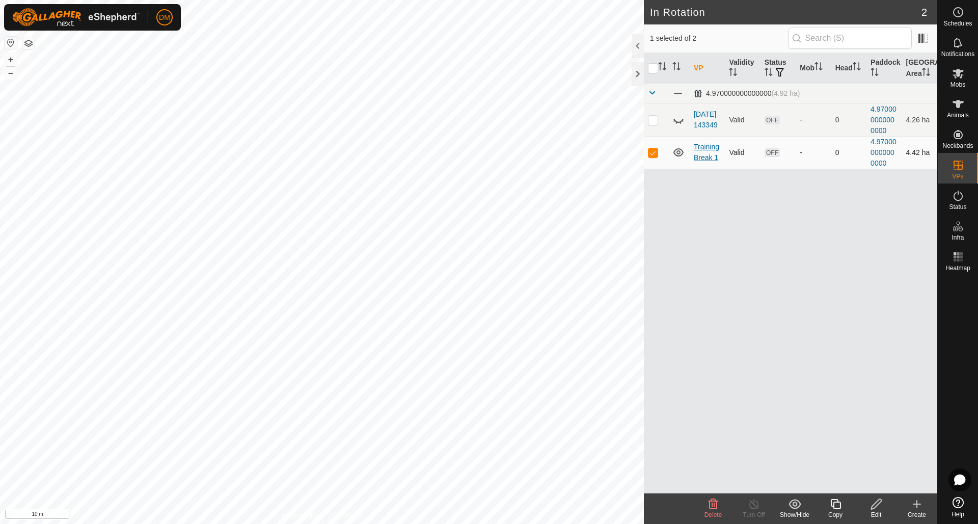
click at [705, 149] on link "Training Break 1" at bounding box center [706, 152] width 25 height 19
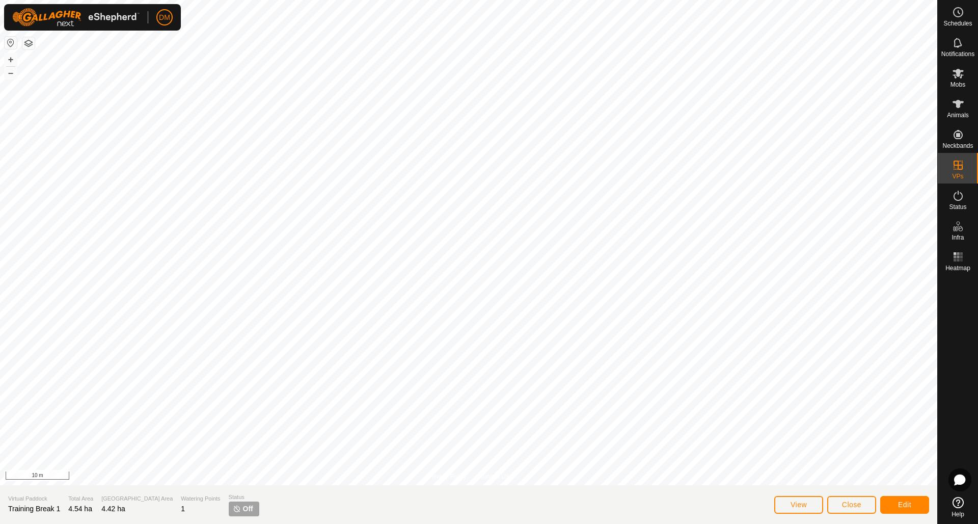
click at [902, 510] on button "Edit" at bounding box center [904, 505] width 49 height 18
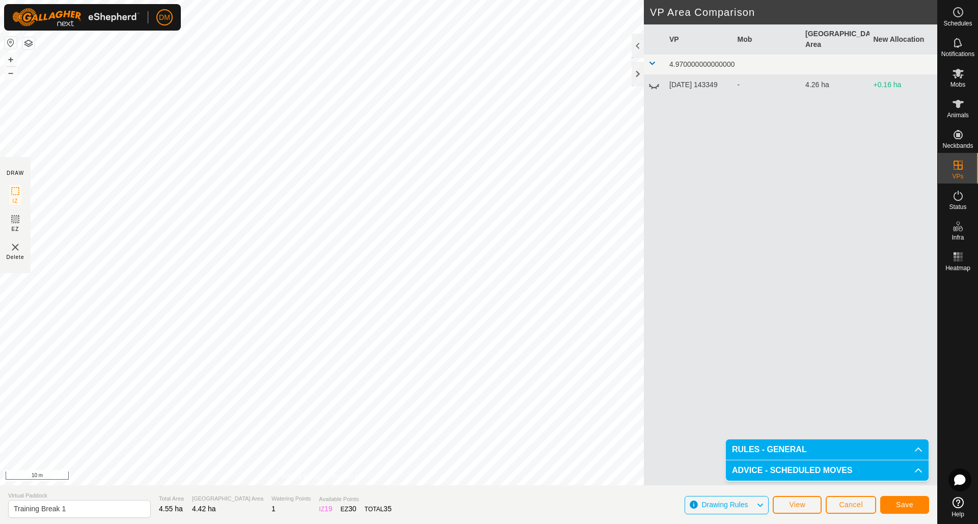
click at [769, 393] on div "VP Mob Grazing Area New Allocation 4.970000000000000 2025-08-26 143349 - 4.26 h…" at bounding box center [790, 266] width 293 height 485
click at [897, 507] on span "Save" at bounding box center [904, 504] width 17 height 8
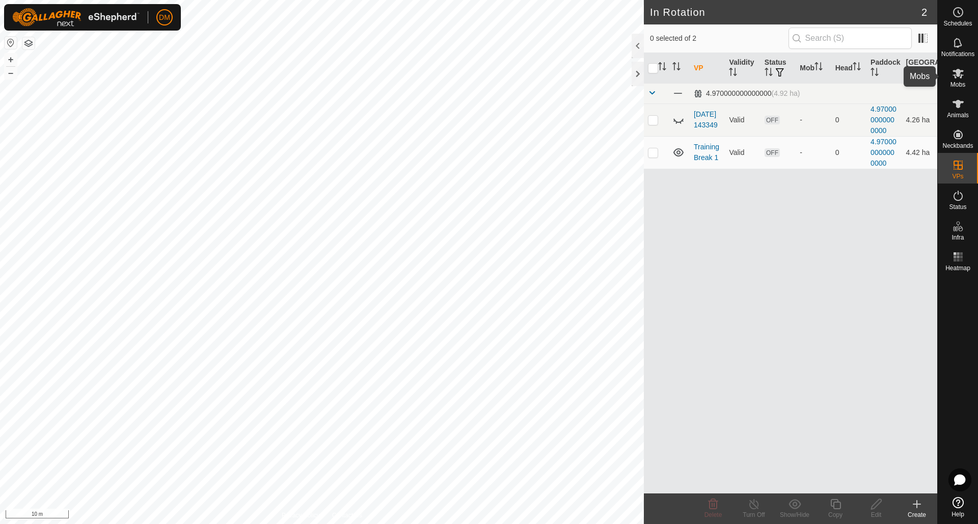
click at [958, 76] on icon at bounding box center [957, 74] width 11 height 10
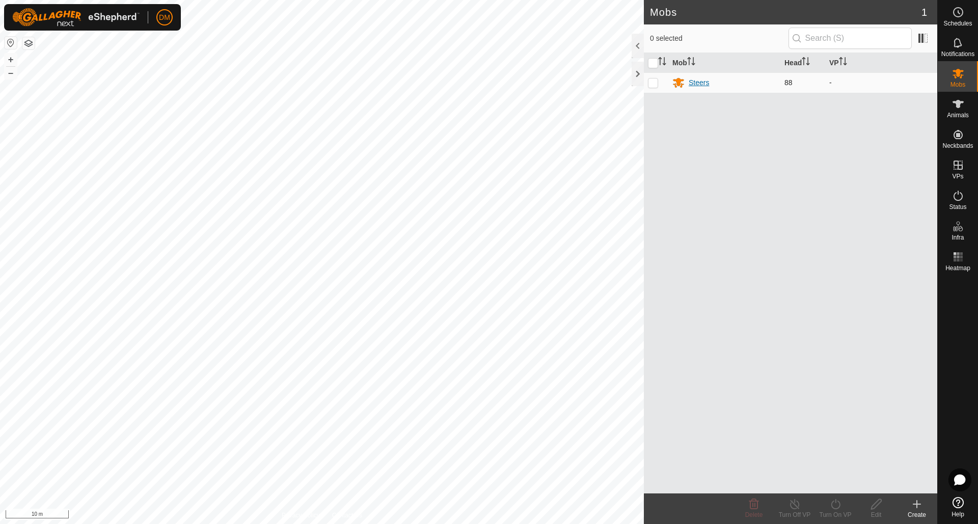
click at [695, 82] on div "Steers" at bounding box center [699, 82] width 20 height 11
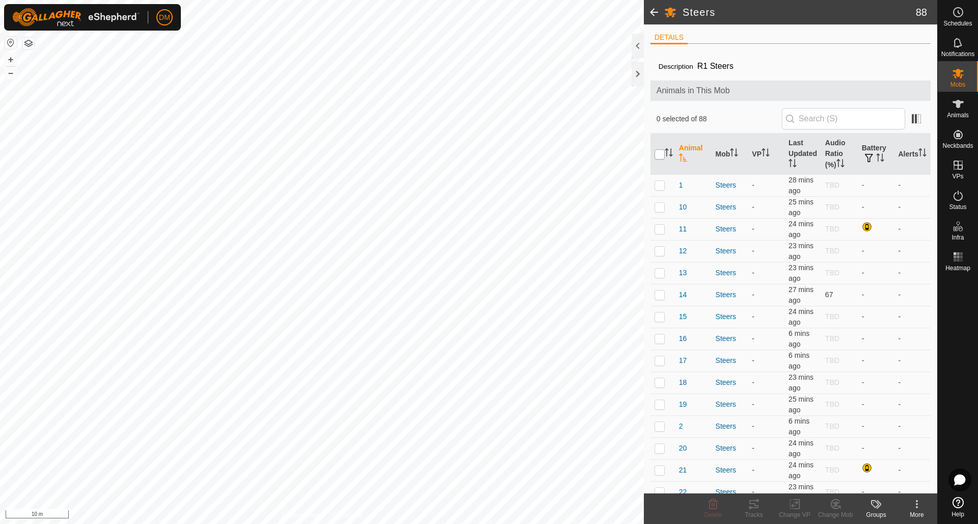
click at [663, 155] on input "checkbox" at bounding box center [659, 154] width 10 height 10
checkbox input "true"
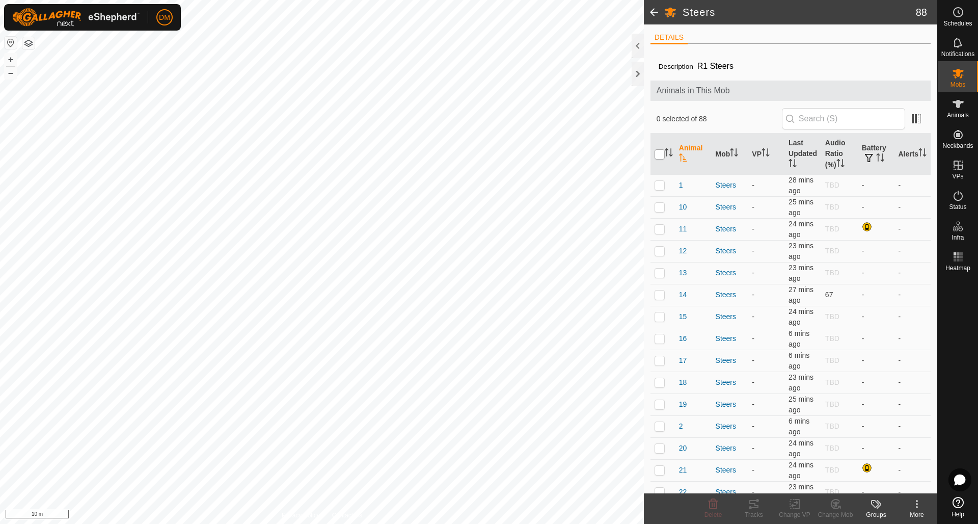
checkbox input "true"
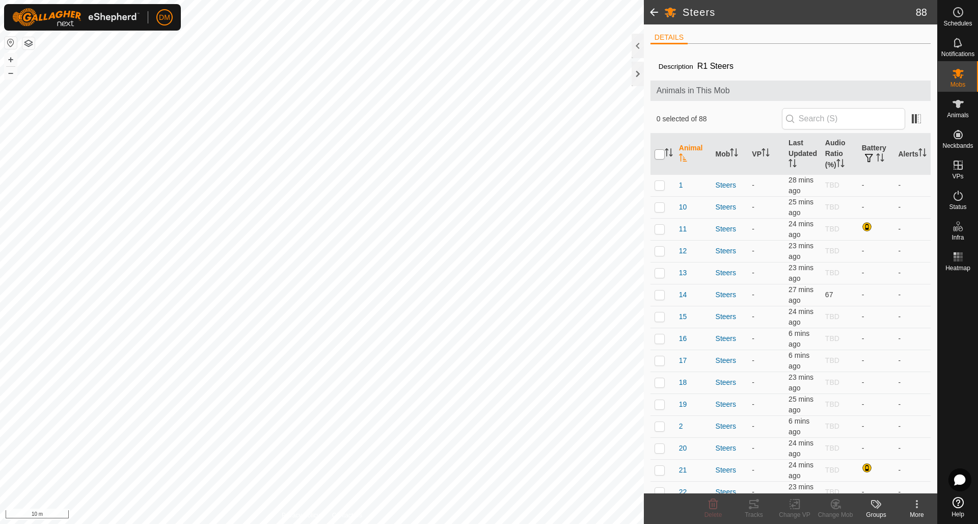
checkbox input "true"
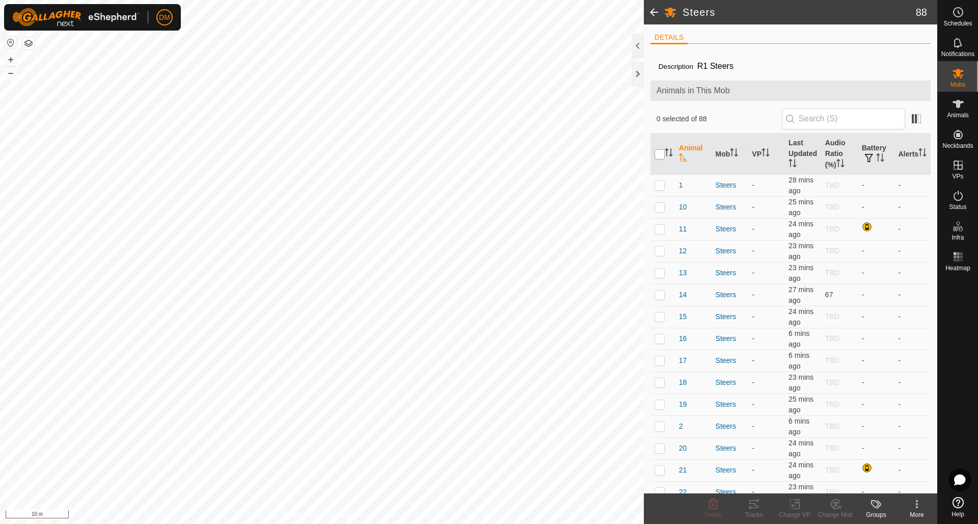
checkbox input "true"
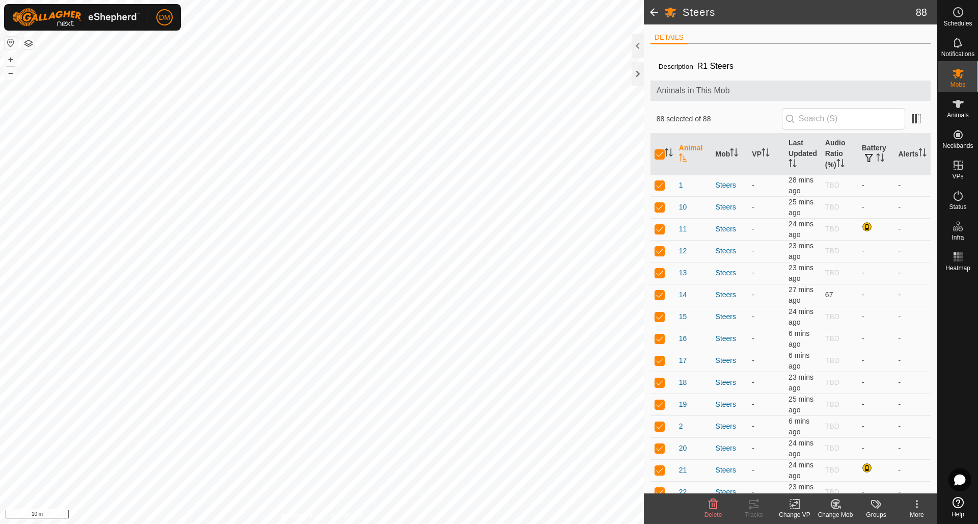
click at [790, 504] on rect at bounding box center [794, 503] width 9 height 9
click at [805, 461] on link "Choose VP..." at bounding box center [825, 460] width 101 height 20
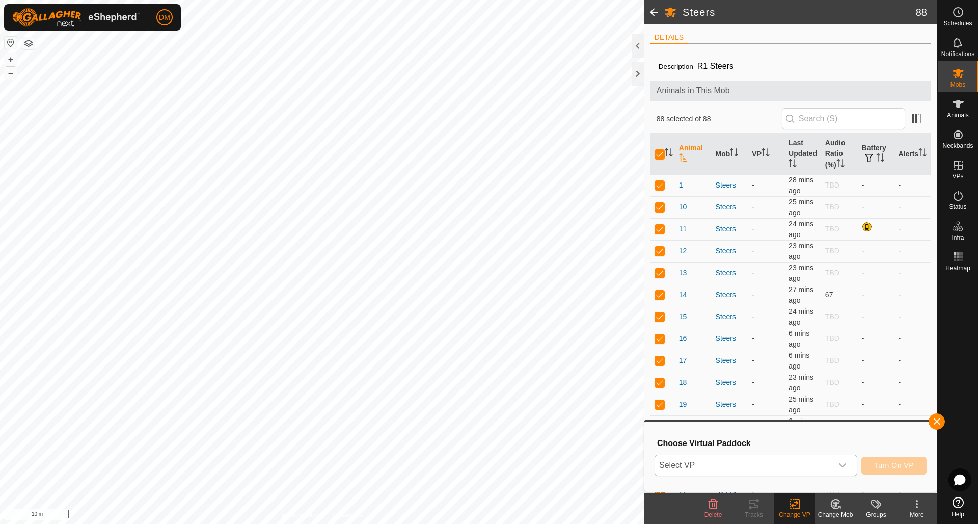
click at [845, 464] on icon "dropdown trigger" at bounding box center [842, 465] width 8 height 8
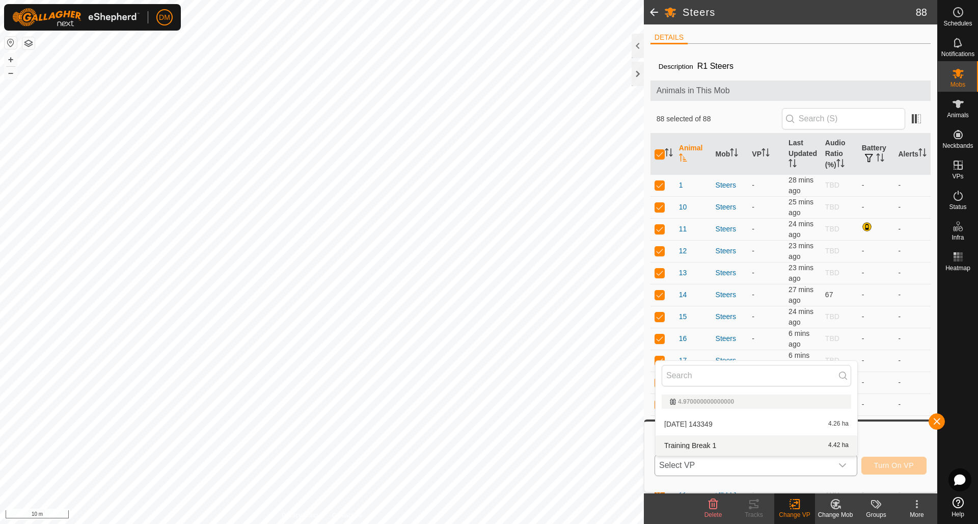
click at [719, 444] on li "Training Break 1 4.42 ha" at bounding box center [756, 445] width 202 height 20
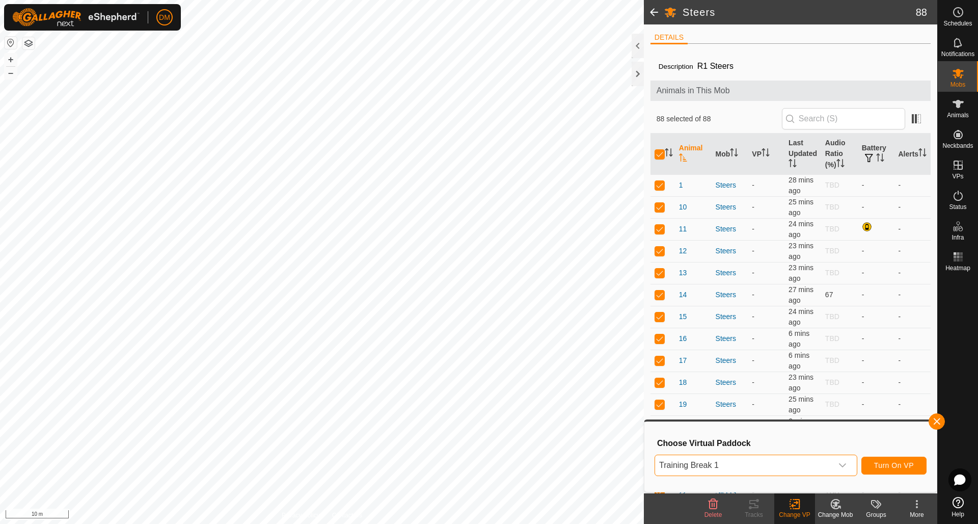
click at [888, 463] on span "Turn On VP" at bounding box center [894, 465] width 40 height 8
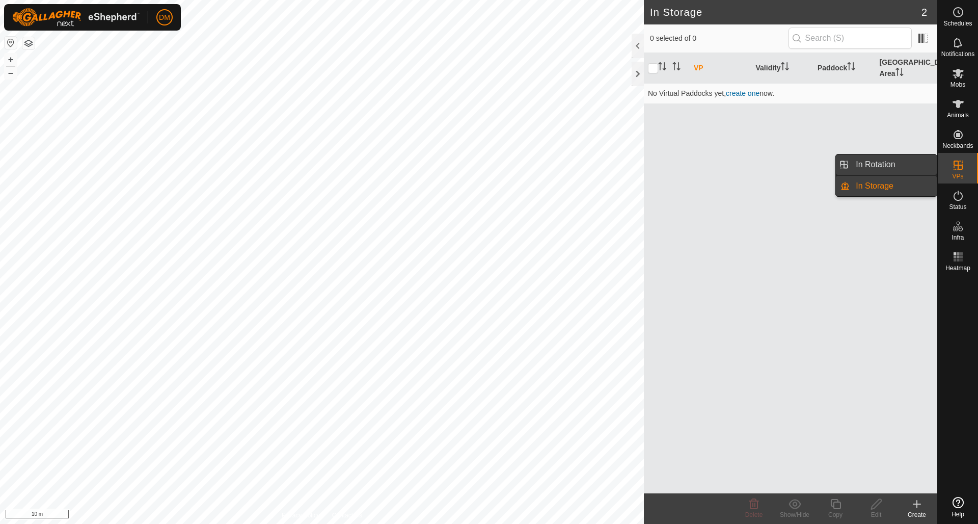
click at [878, 167] on link "In Rotation" at bounding box center [892, 164] width 87 height 20
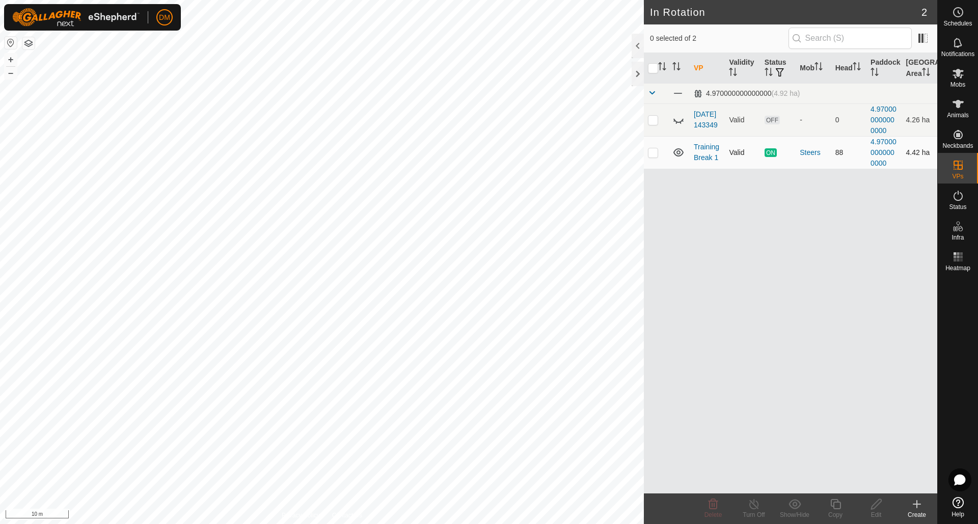
click at [653, 152] on p-checkbox at bounding box center [653, 152] width 10 height 8
checkbox input "true"
click at [835, 502] on icon at bounding box center [835, 504] width 10 height 10
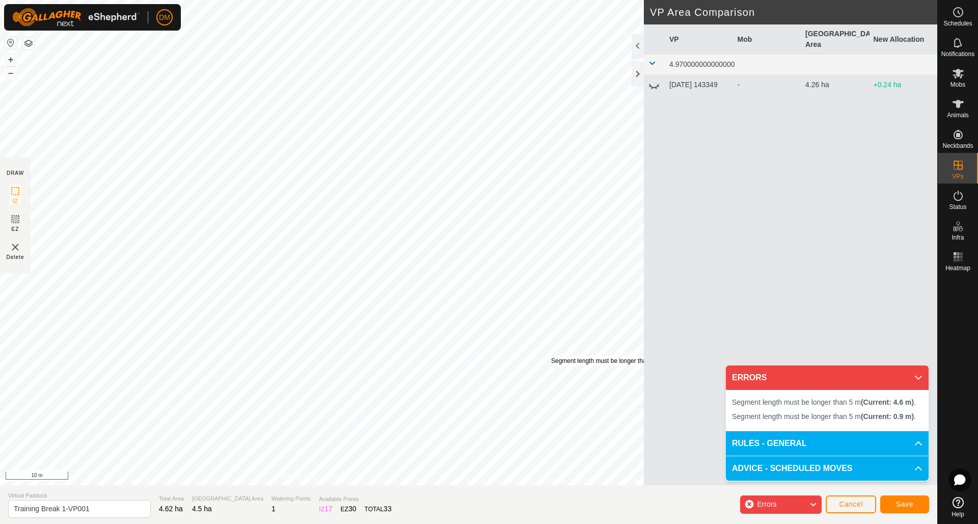
click at [551, 356] on div "Segment length must be longer than 5 m (Current: 0.9 m) ." at bounding box center [629, 360] width 157 height 9
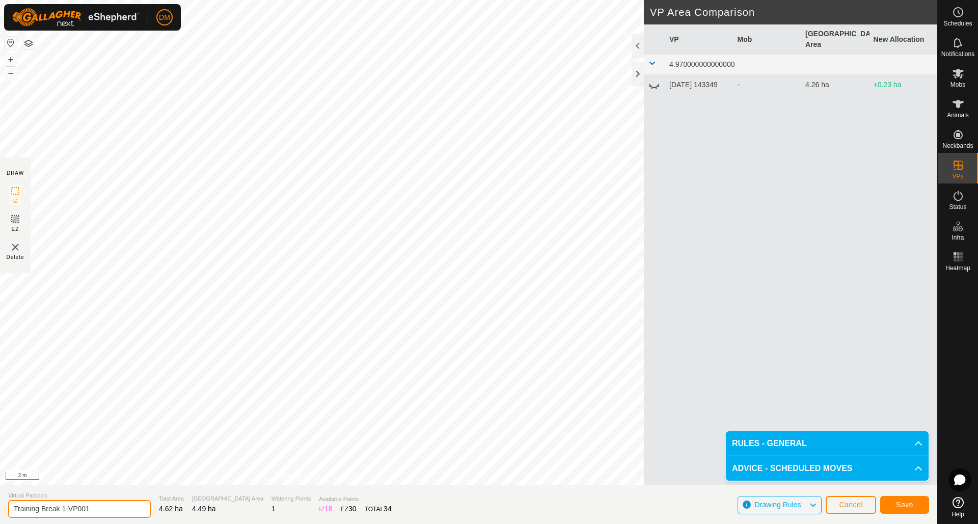
click at [84, 510] on input "Training Break 1-VP001" at bounding box center [79, 509] width 143 height 18
drag, startPoint x: 98, startPoint y: 506, endPoint x: 62, endPoint y: 506, distance: 36.7
click at [64, 506] on input "Training Break 1-VP001" at bounding box center [79, 509] width 143 height 18
type input "Training Break 2"
click at [910, 503] on span "Save" at bounding box center [904, 504] width 17 height 8
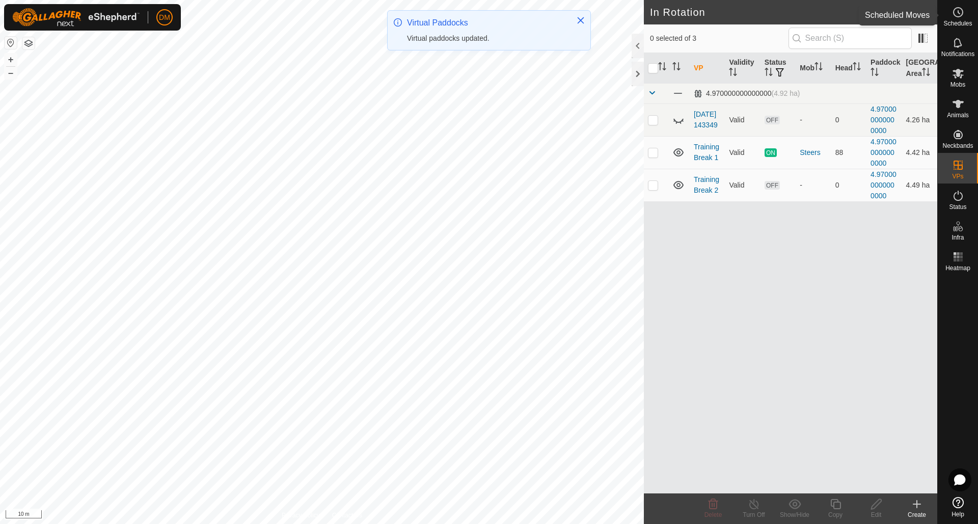
click at [955, 14] on icon at bounding box center [958, 12] width 12 height 12
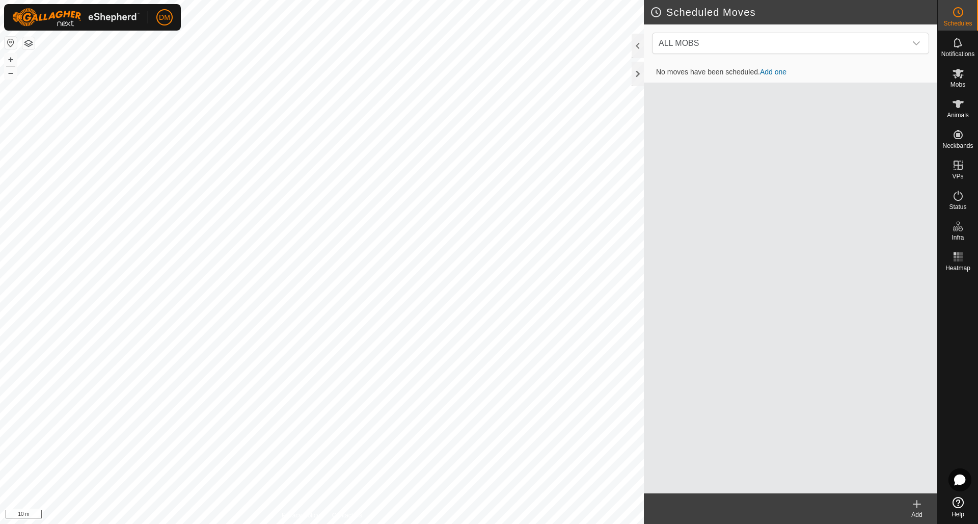
click at [780, 73] on link "Add one" at bounding box center [773, 72] width 26 height 8
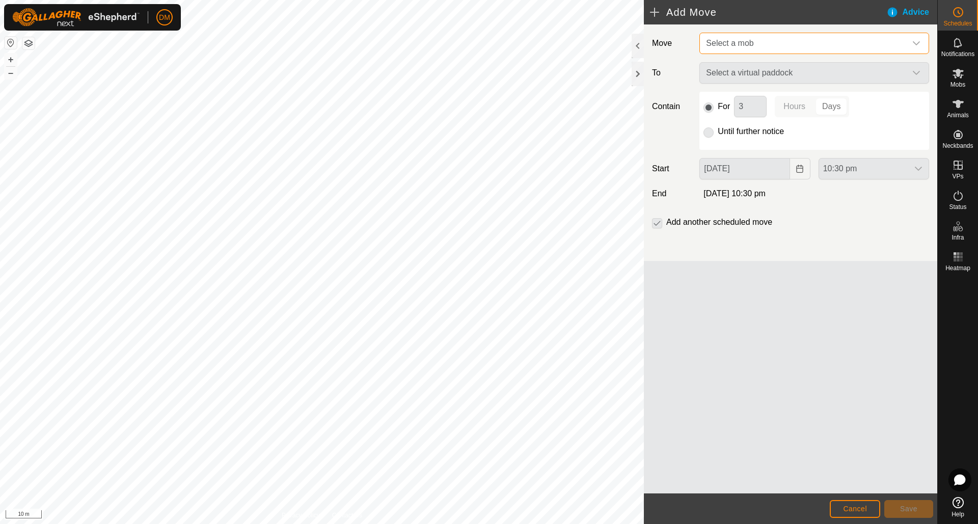
click at [790, 45] on span "Select a mob" at bounding box center [804, 43] width 204 height 20
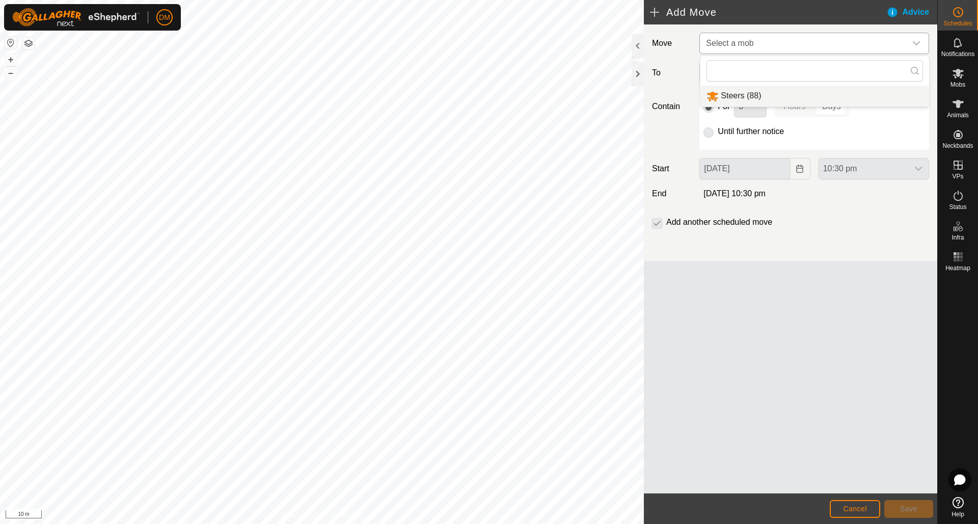
click at [745, 96] on li "Steers (88)" at bounding box center [814, 96] width 229 height 21
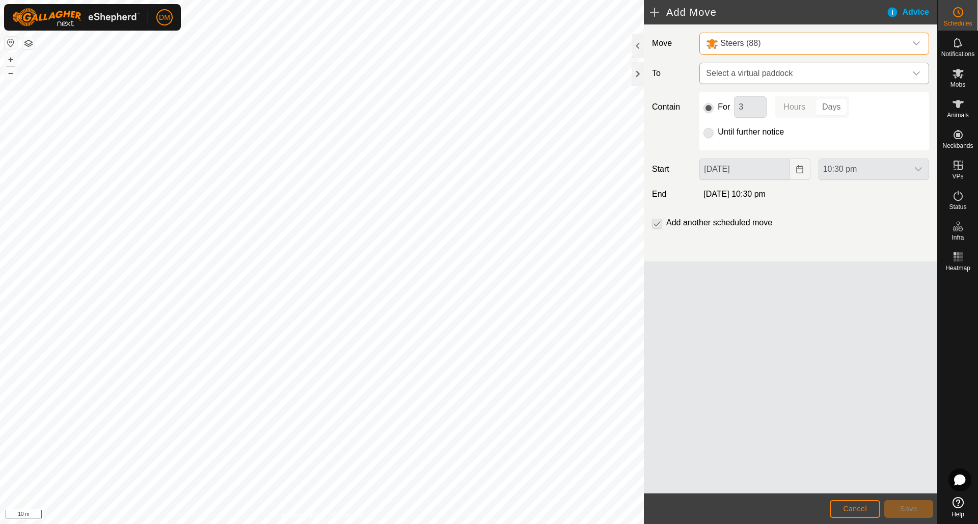
click at [762, 73] on span "Select a virtual paddock" at bounding box center [804, 73] width 204 height 20
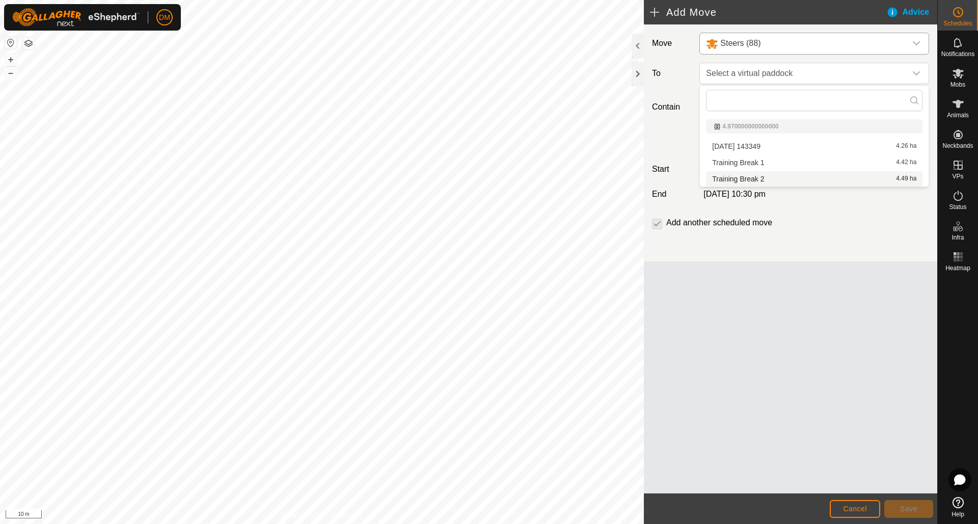
click at [761, 177] on li "Training Break 2 4.49 ha" at bounding box center [814, 178] width 216 height 15
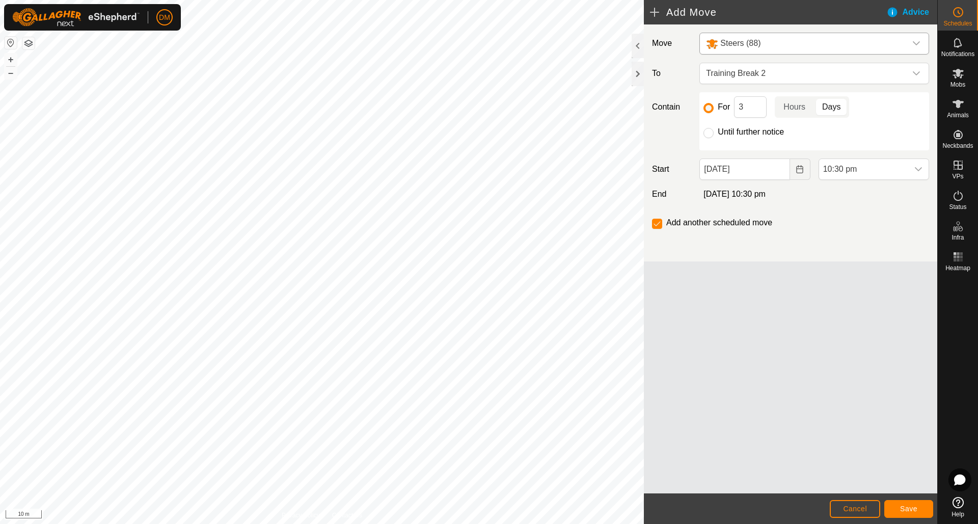
click at [949, 498] on link "Help" at bounding box center [958, 506] width 40 height 29
click at [961, 503] on icon at bounding box center [957, 502] width 11 height 11
click at [769, 68] on span "Training Break 2" at bounding box center [804, 73] width 204 height 20
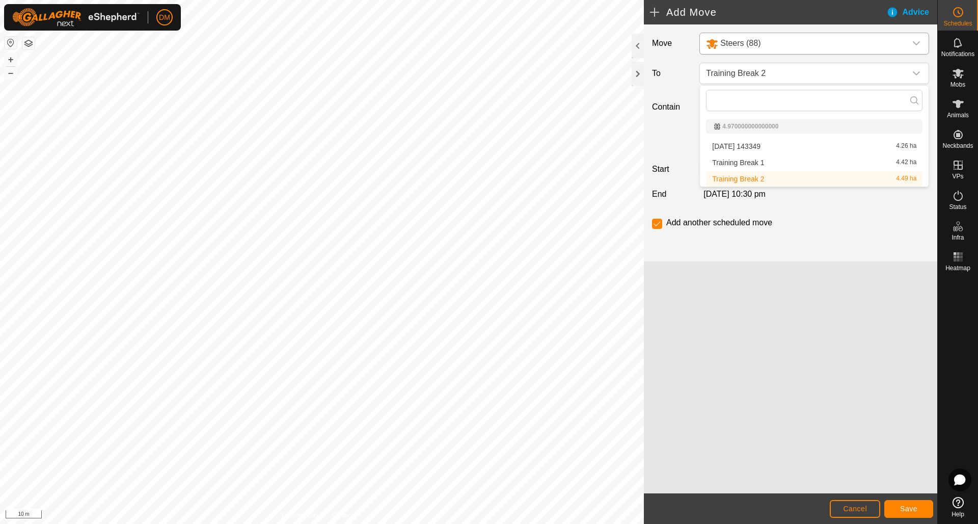
click at [765, 161] on li "Training Break 1 4.42 ha" at bounding box center [814, 162] width 216 height 15
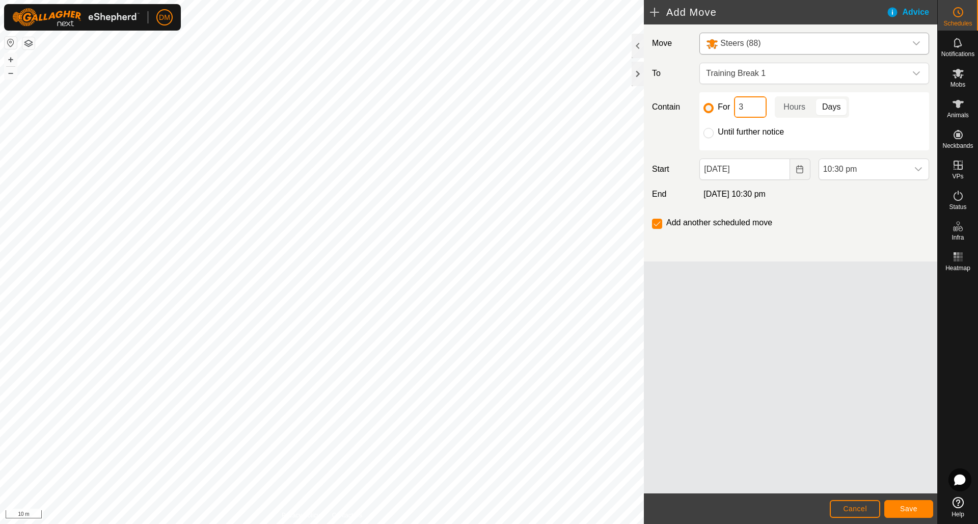
click at [739, 106] on input "3" at bounding box center [750, 106] width 33 height 21
click at [788, 107] on p-togglebutton "Hours" at bounding box center [794, 106] width 39 height 21
drag, startPoint x: 751, startPoint y: 107, endPoint x: 736, endPoint y: 106, distance: 14.8
click at [736, 106] on input "12" at bounding box center [750, 106] width 33 height 21
type input "8"
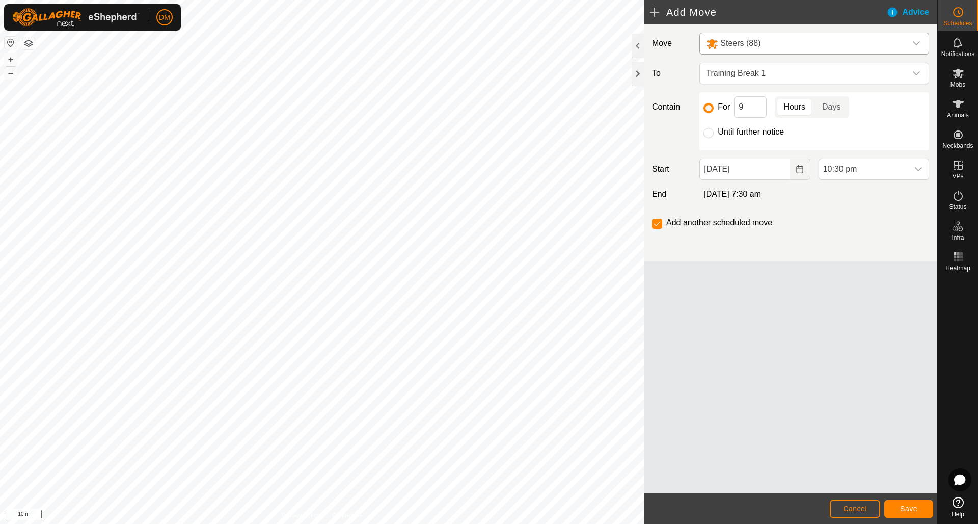
click at [811, 328] on div "Move Steers (88) To Training Break 1 Contain For 9 Hours Days Until further not…" at bounding box center [790, 258] width 293 height 469
click at [910, 510] on span "Save" at bounding box center [908, 508] width 17 height 8
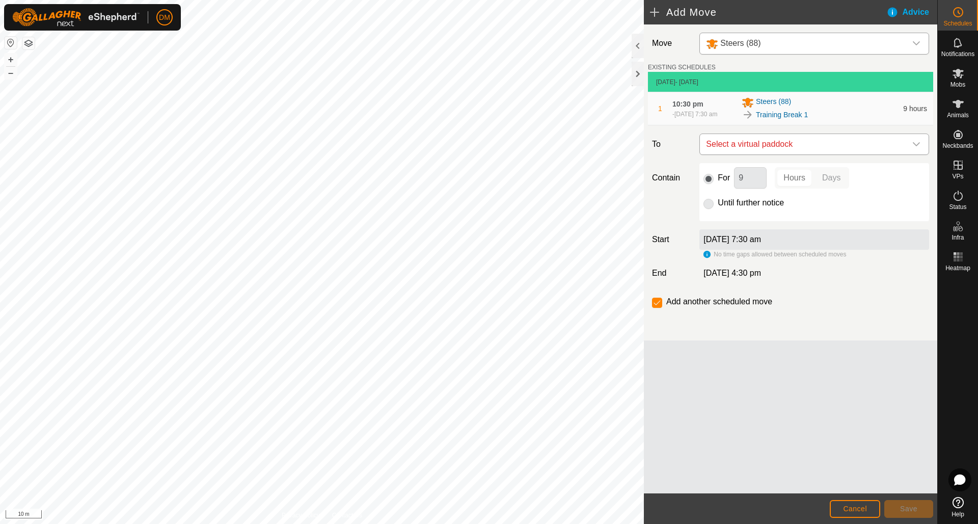
click at [811, 152] on span "Select a virtual paddock" at bounding box center [804, 144] width 204 height 20
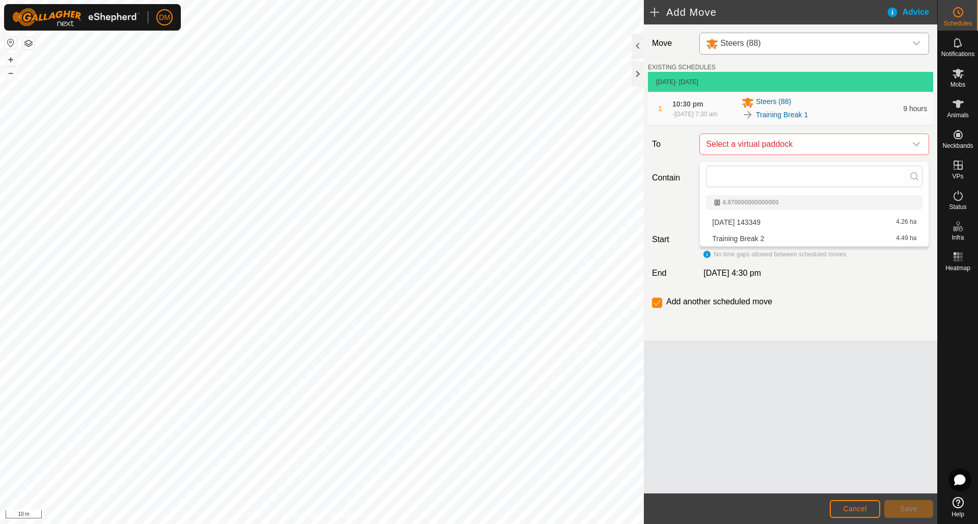
click at [751, 240] on li "Training Break 2 4.49 ha" at bounding box center [814, 238] width 216 height 15
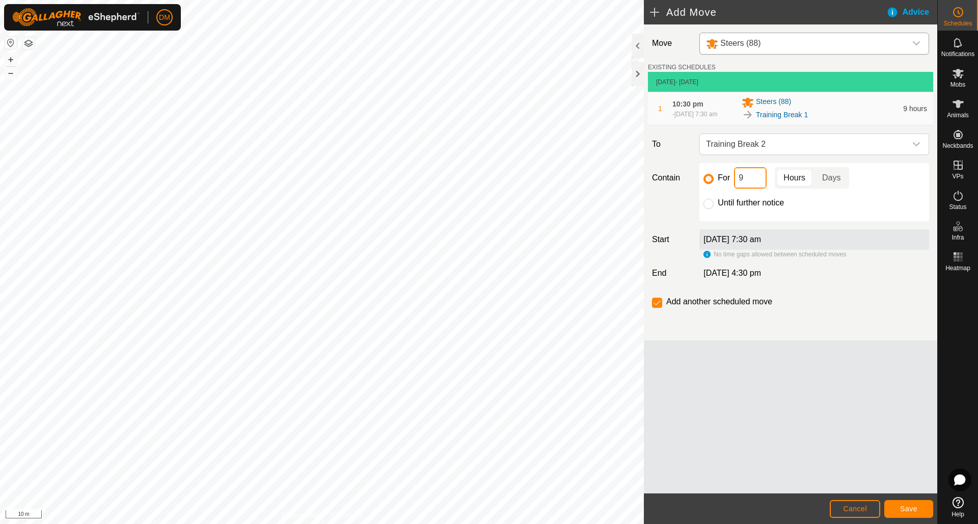
drag, startPoint x: 742, startPoint y: 181, endPoint x: 736, endPoint y: 181, distance: 6.1
click at [736, 181] on input "9" at bounding box center [750, 177] width 33 height 21
type input "1"
click at [826, 188] on p-togglebutton "Days" at bounding box center [831, 177] width 35 height 21
click at [659, 308] on input "checkbox" at bounding box center [657, 302] width 10 height 10
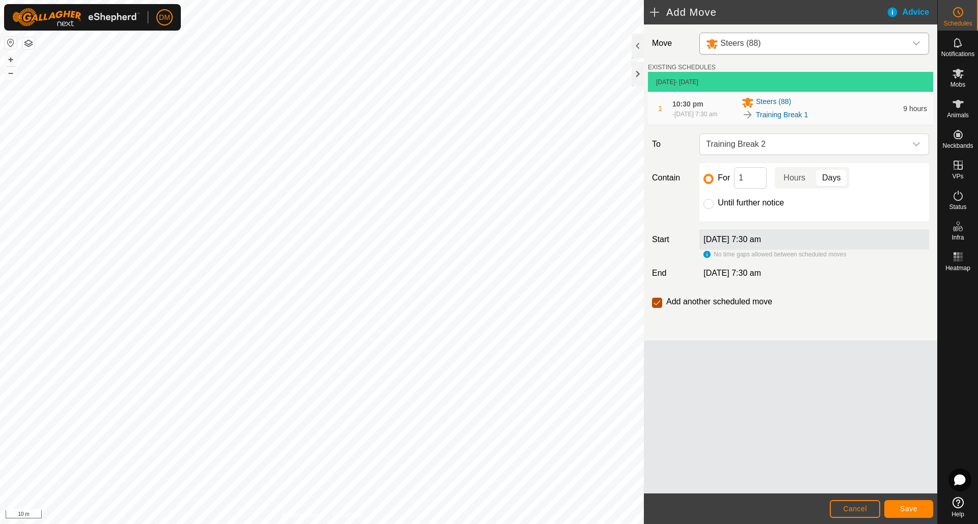
checkbox input "false"
click at [906, 510] on span "Save" at bounding box center [908, 508] width 17 height 8
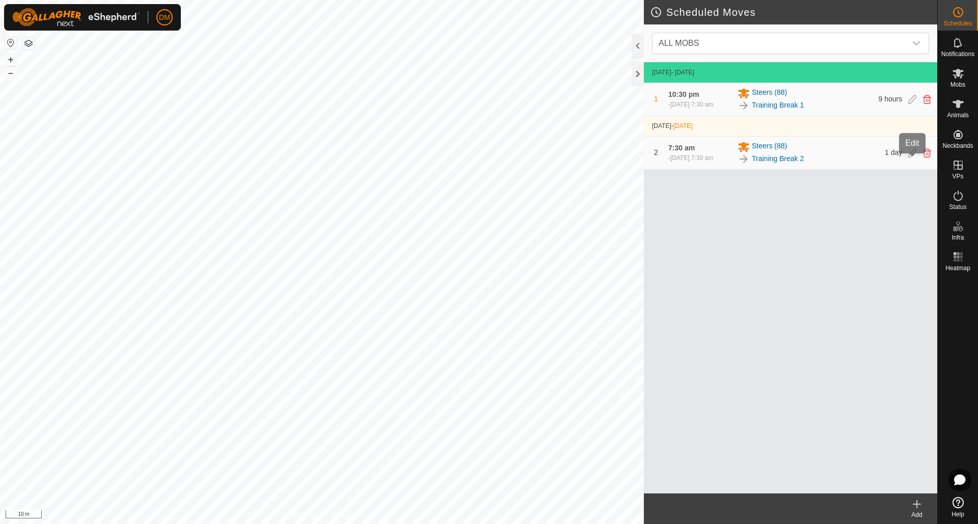
click at [912, 157] on icon at bounding box center [912, 152] width 8 height 9
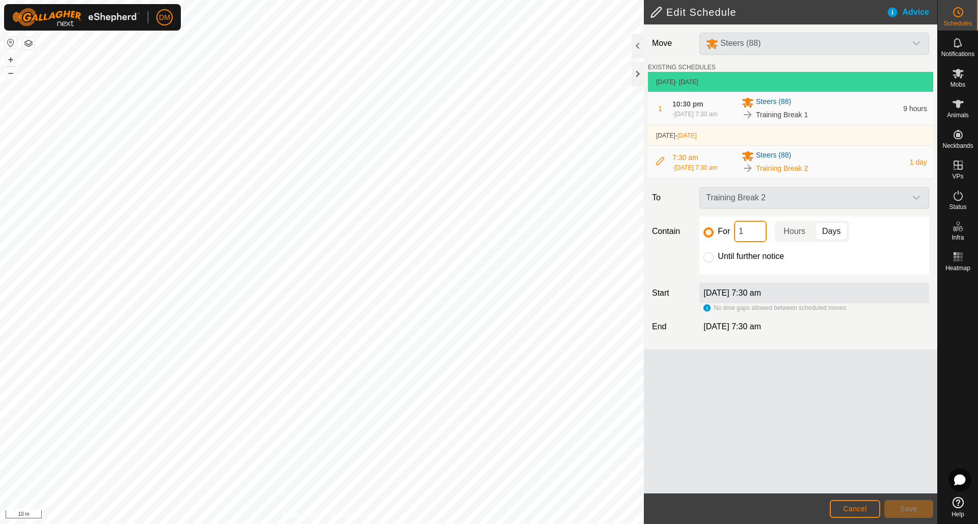
drag, startPoint x: 744, startPoint y: 242, endPoint x: 736, endPoint y: 241, distance: 7.8
click at [737, 241] on input "1" at bounding box center [750, 231] width 33 height 21
type input "25"
click at [797, 242] on p-togglebutton "Hours" at bounding box center [794, 231] width 39 height 21
click at [832, 262] on div "Until further notice" at bounding box center [814, 256] width 222 height 12
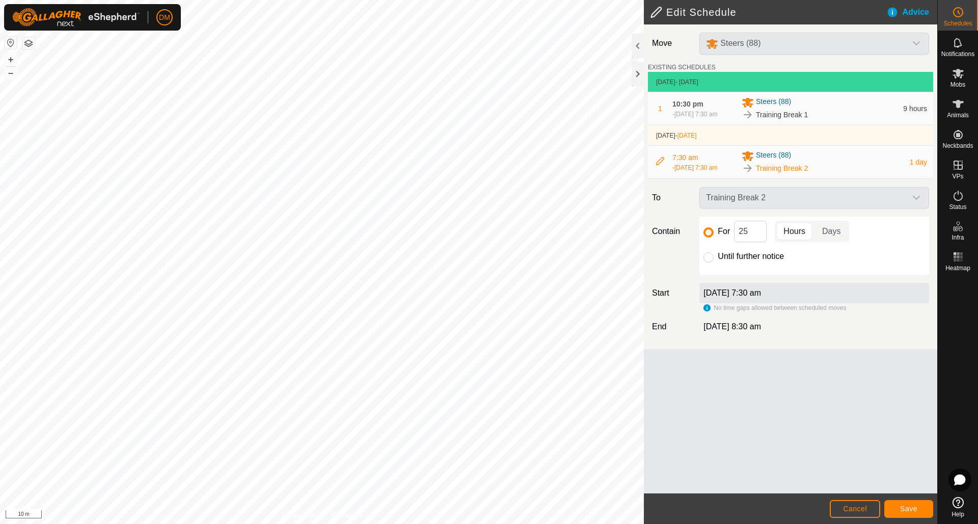
click at [912, 507] on span "Save" at bounding box center [908, 508] width 17 height 8
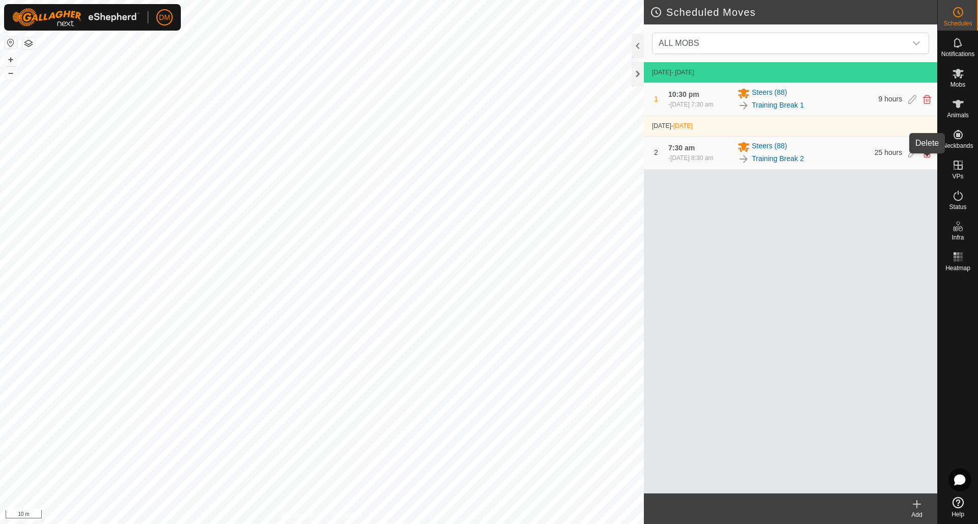
click at [925, 157] on icon at bounding box center [927, 152] width 8 height 9
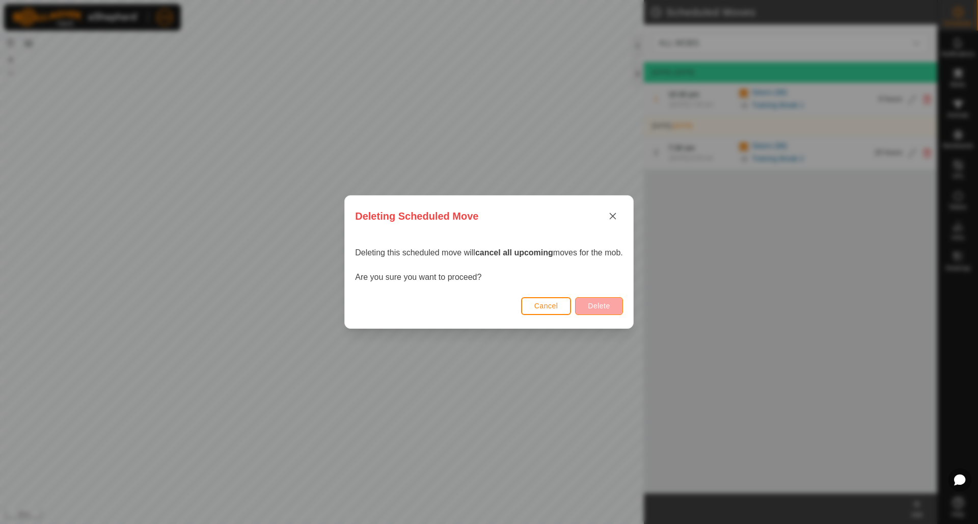
click at [608, 303] on span "Delete" at bounding box center [599, 305] width 22 height 8
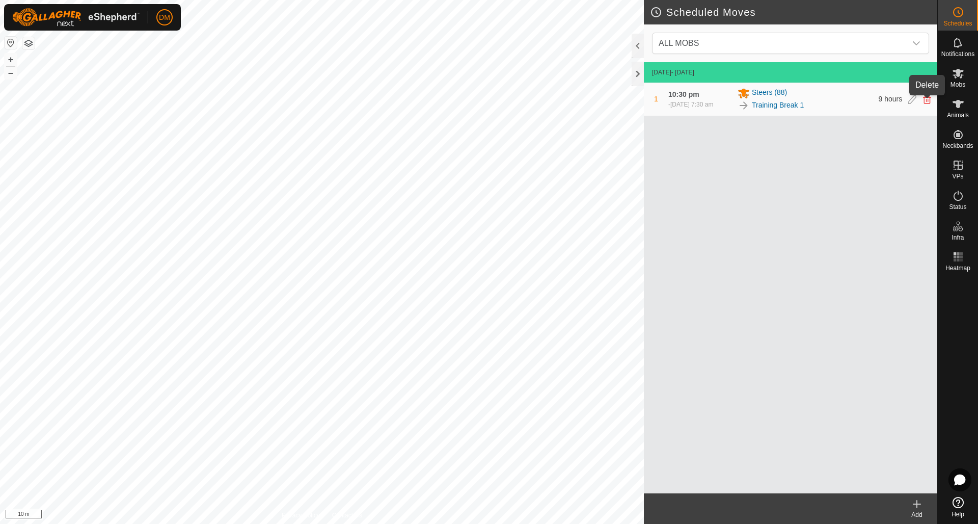
click at [926, 104] on icon at bounding box center [927, 99] width 8 height 9
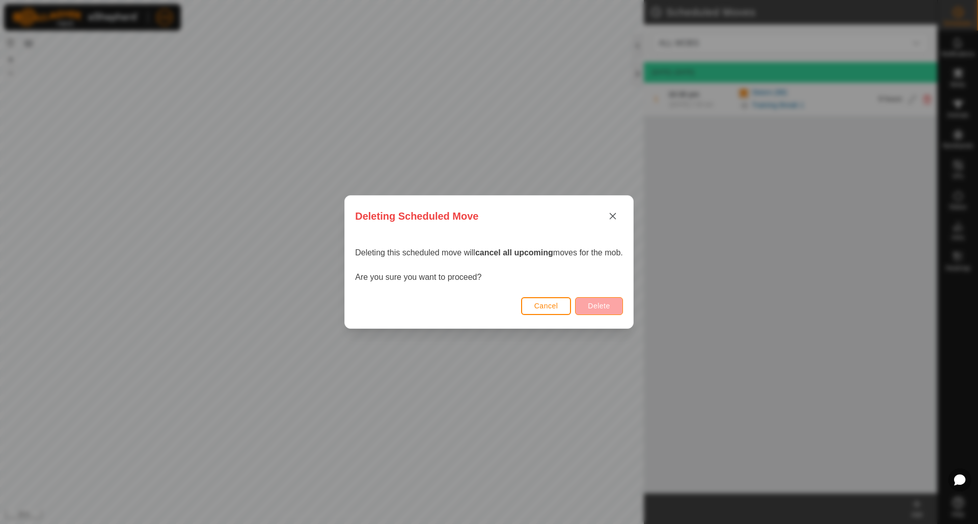
click at [614, 301] on button "Delete" at bounding box center [598, 306] width 47 height 18
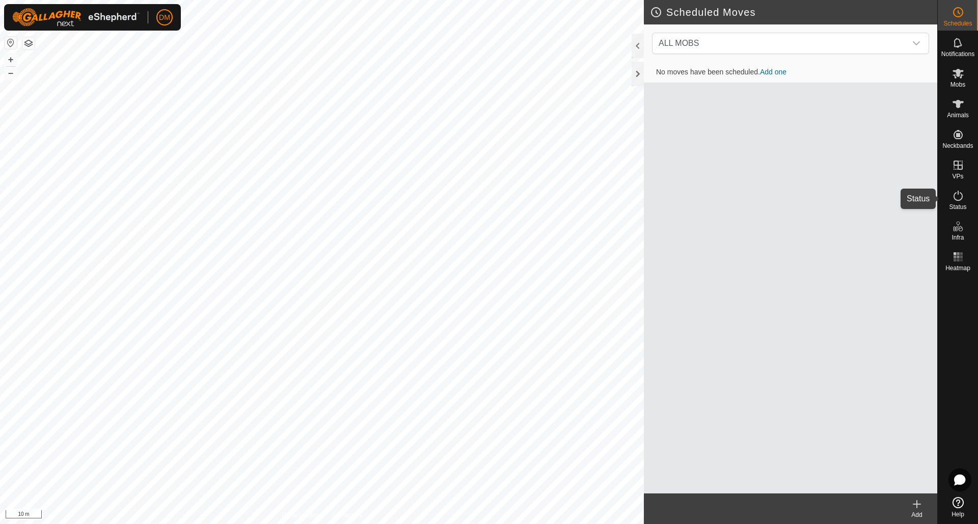
click at [953, 198] on icon at bounding box center [958, 195] width 12 height 12
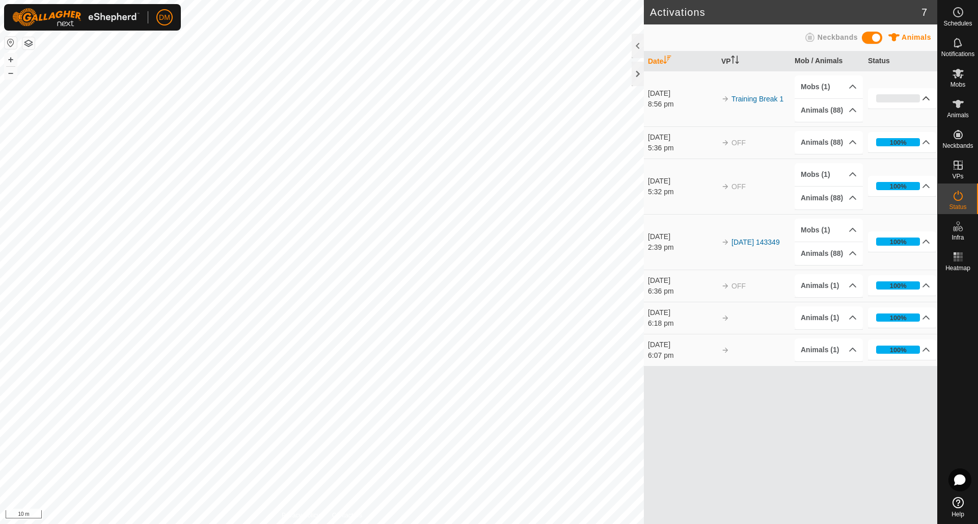
click at [928, 97] on p-accordion-header "0%" at bounding box center [902, 98] width 68 height 20
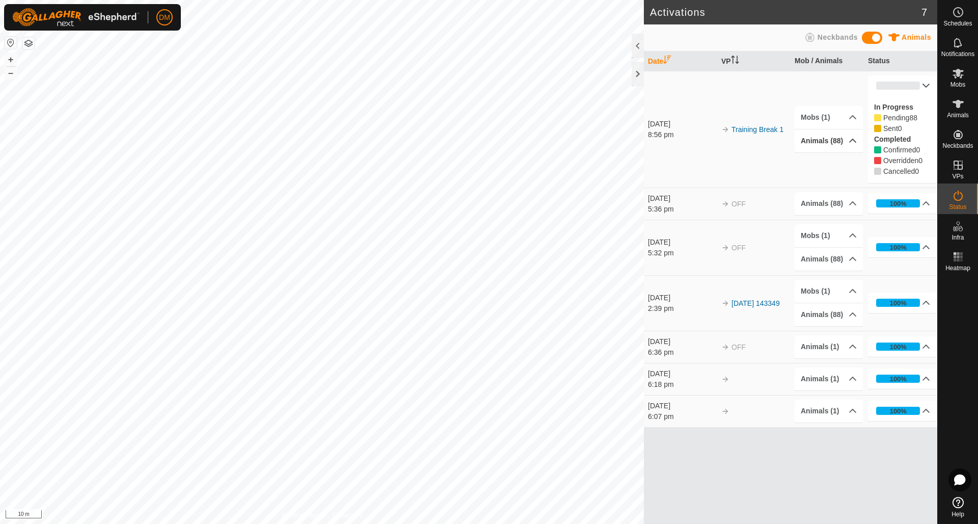
click at [856, 142] on p-accordion-header "Animals (88)" at bounding box center [828, 140] width 68 height 23
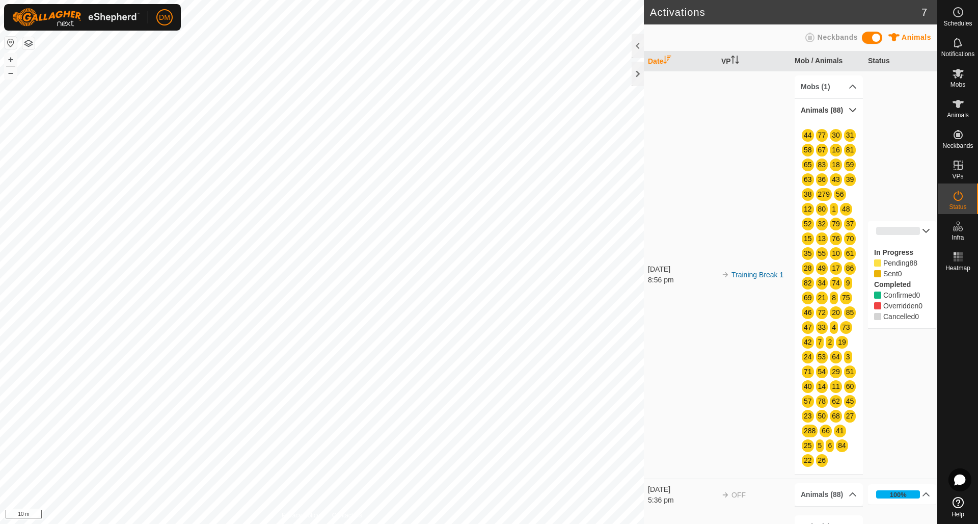
click at [856, 104] on p-accordion-header "Animals (88)" at bounding box center [828, 110] width 68 height 23
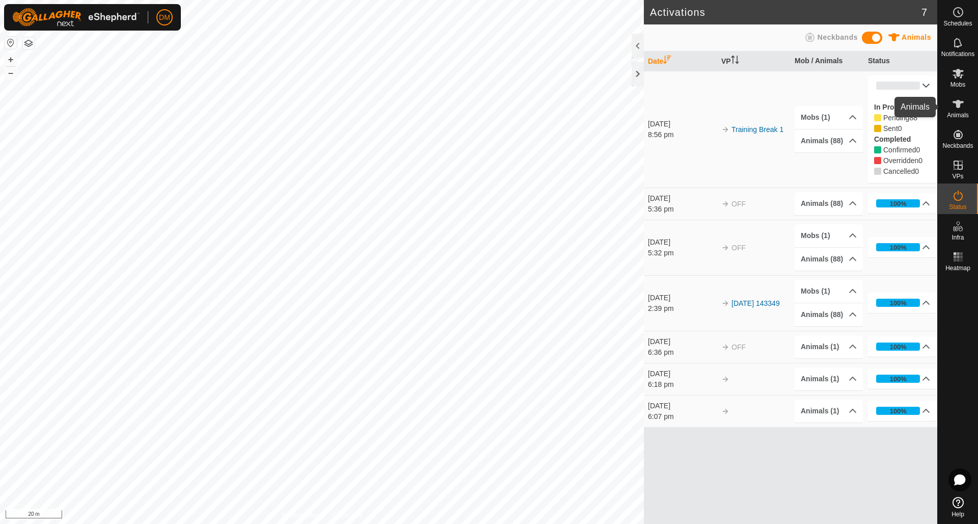
click at [957, 116] on span "Animals" at bounding box center [958, 115] width 22 height 6
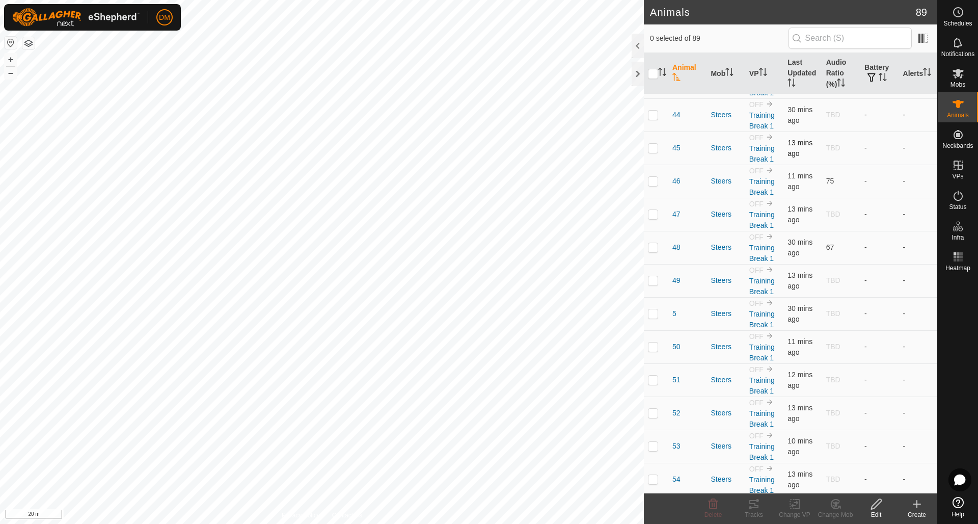
scroll to position [1317, 0]
click at [827, 250] on span "67" at bounding box center [830, 249] width 8 height 8
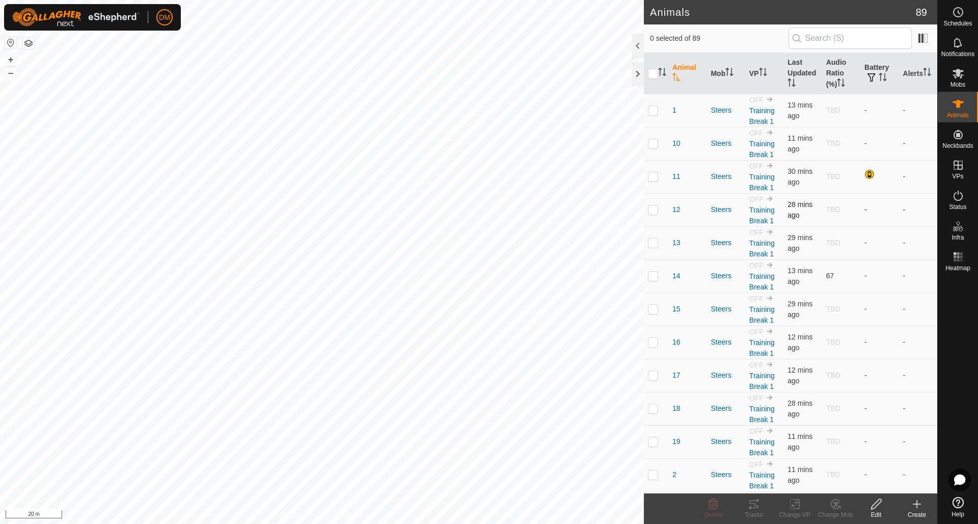
scroll to position [0, 0]
click at [676, 74] on icon "Activate to sort" at bounding box center [676, 77] width 8 height 8
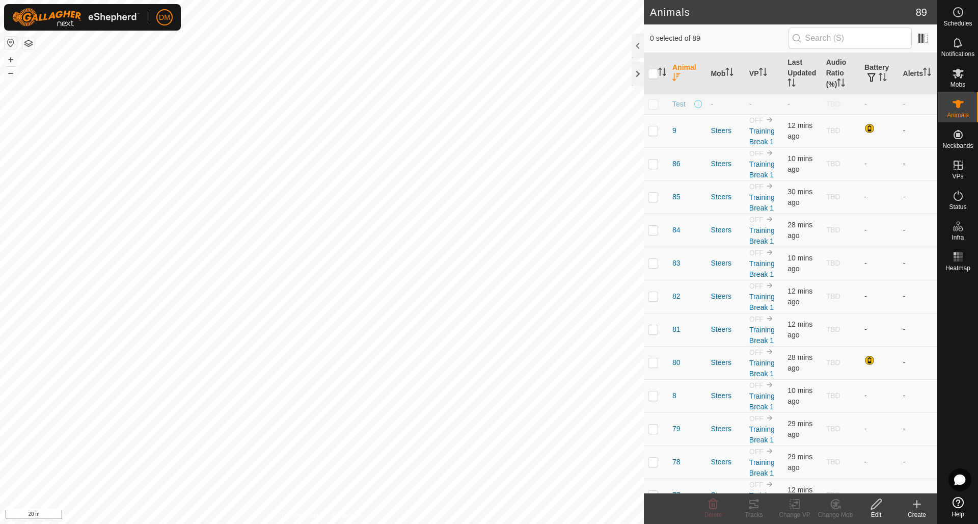
click at [679, 73] on icon "Activate to sort" at bounding box center [676, 77] width 8 height 8
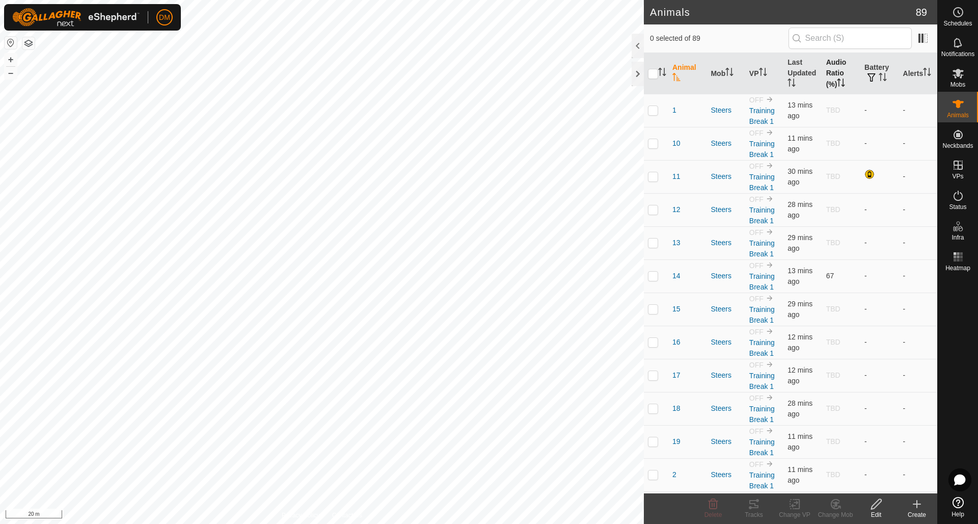
click at [842, 81] on icon "Activate to sort" at bounding box center [841, 82] width 8 height 8
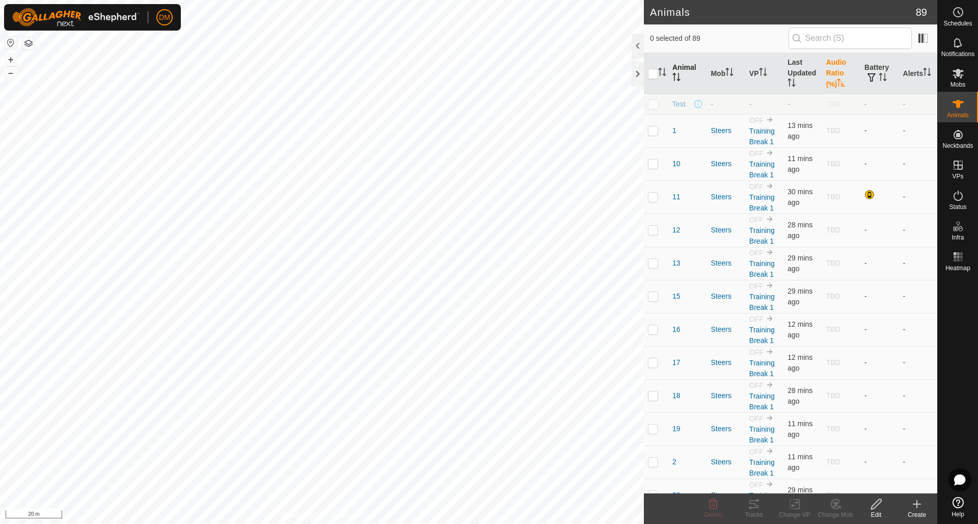
click at [842, 81] on icon "Activate to sort" at bounding box center [841, 82] width 8 height 8
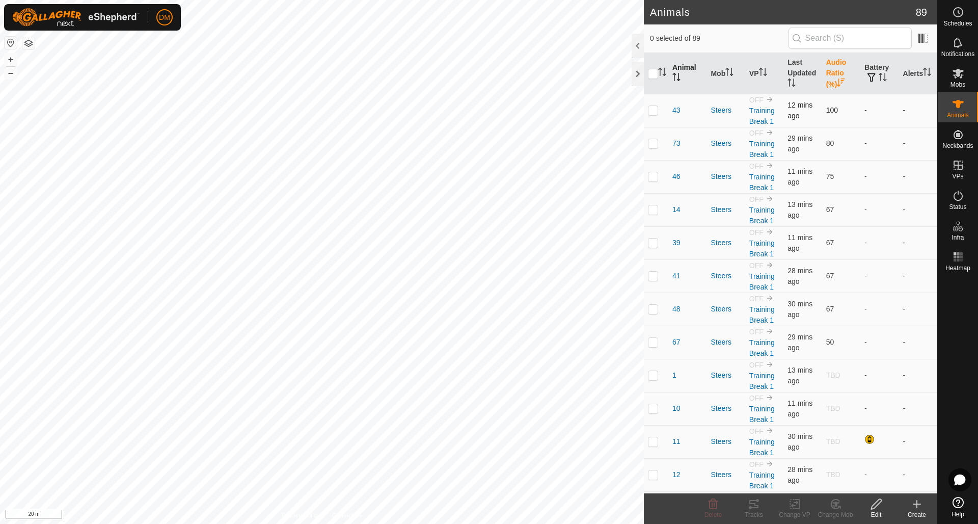
click at [652, 108] on p-checkbox at bounding box center [653, 110] width 10 height 8
click at [923, 40] on span at bounding box center [923, 38] width 16 height 16
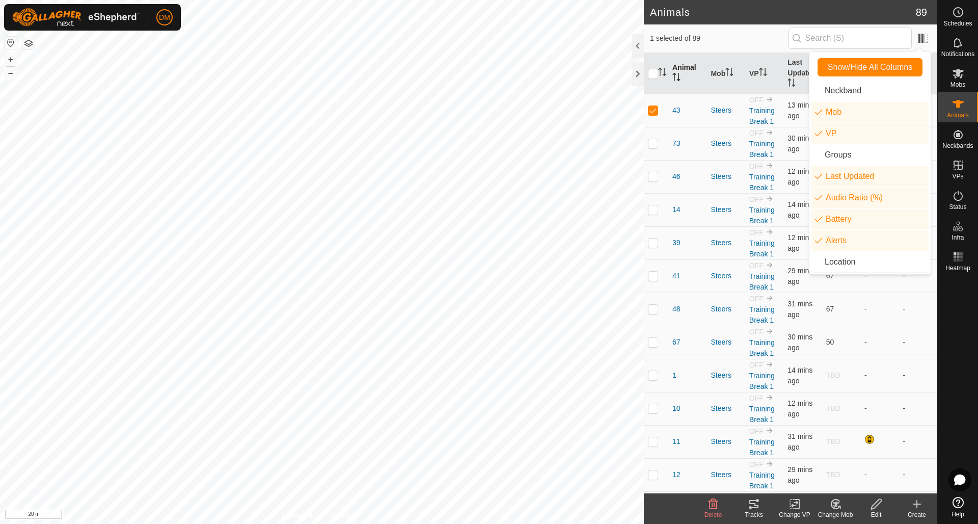
click at [761, 38] on span "1 selected of 89" at bounding box center [719, 38] width 139 height 11
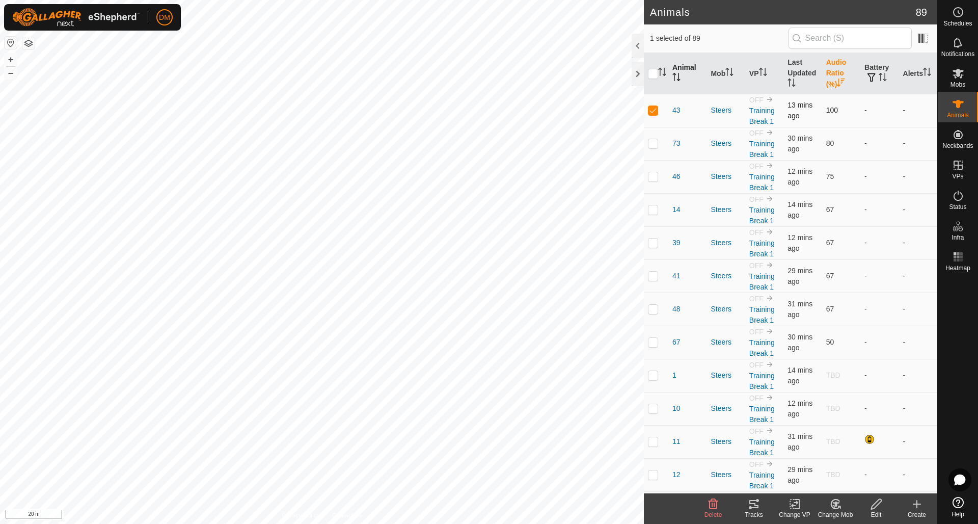
click at [652, 110] on p-checkbox at bounding box center [653, 110] width 10 height 8
checkbox input "false"
click at [957, 200] on icon at bounding box center [958, 195] width 12 height 12
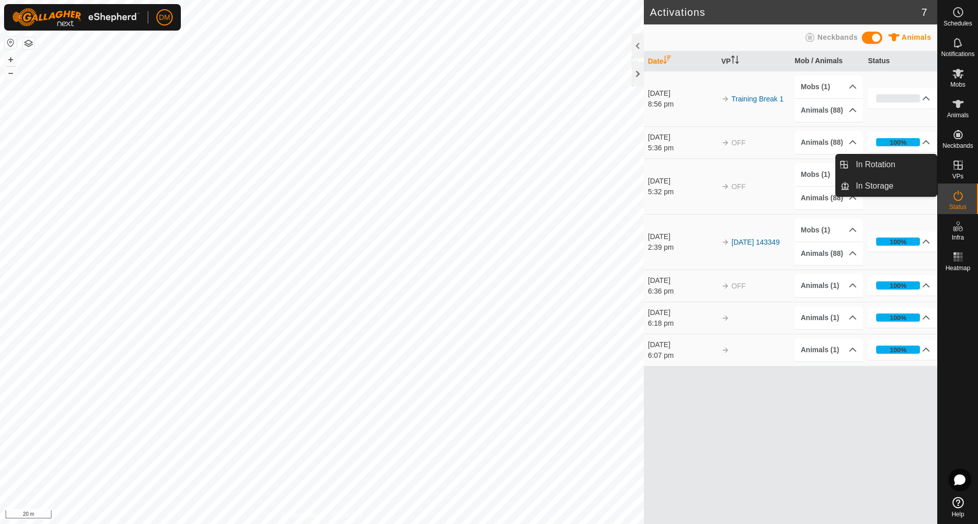
click at [957, 169] on icon at bounding box center [957, 164] width 9 height 9
click at [868, 166] on link "In Rotation" at bounding box center [892, 164] width 87 height 20
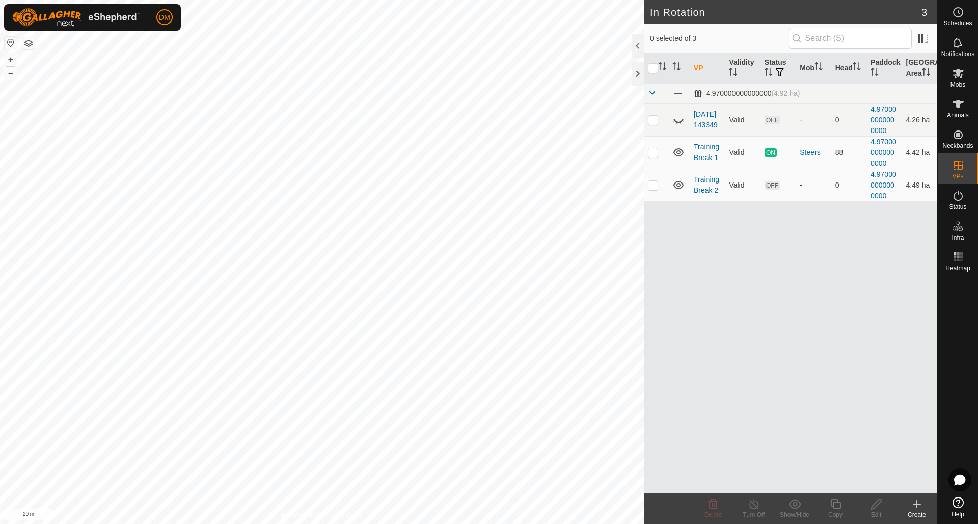
click at [917, 500] on icon at bounding box center [917, 503] width 0 height 7
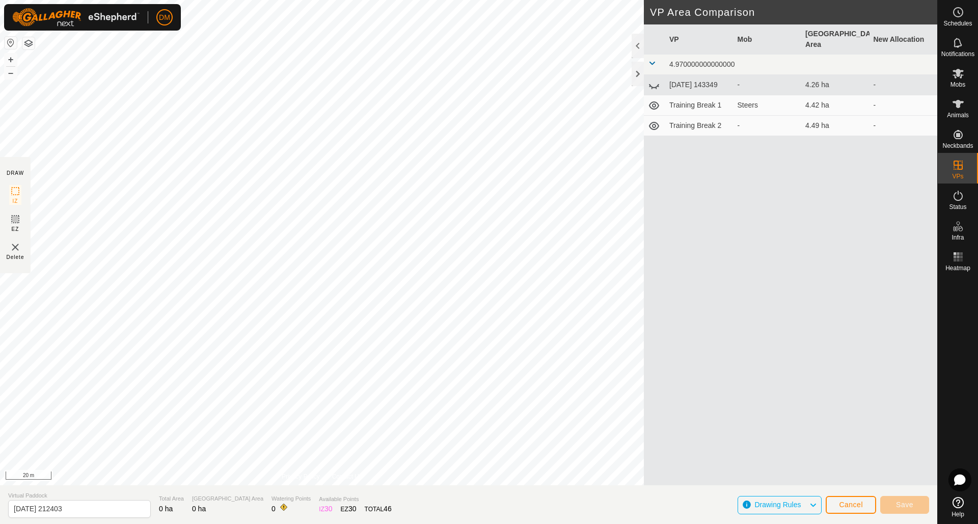
click at [655, 122] on icon at bounding box center [654, 126] width 10 height 8
click at [652, 99] on icon at bounding box center [654, 105] width 12 height 12
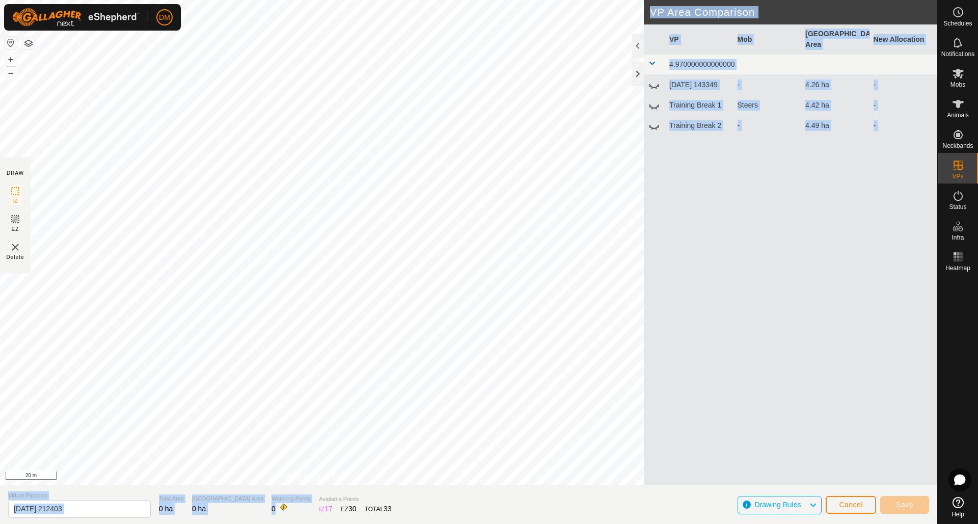
click at [312, 265] on div "DRAW IZ EZ Delete Privacy Policy Contact Us + – ⇧ i 20 m VP Area Comparison VP …" at bounding box center [468, 262] width 937 height 524
click at [699, 301] on div "VP Mob Grazing Area New Allocation 4.970000000000000 [DATE] 143349 - 4.26 ha - …" at bounding box center [790, 266] width 293 height 485
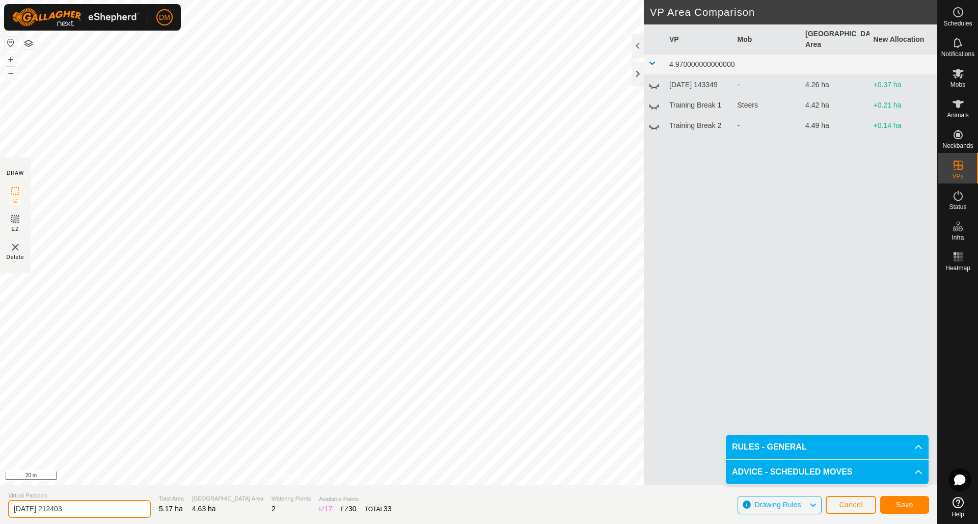
drag, startPoint x: 83, startPoint y: 508, endPoint x: -2, endPoint y: 506, distance: 84.6
click at [0, 506] on html "DM Schedules Notifications Mobs Animals Neckbands VPs Status Infra Heatmap Help…" at bounding box center [489, 262] width 978 height 524
click at [52, 508] on input "Huatas Oats Start" at bounding box center [79, 509] width 143 height 18
type input "Huatas Oats- Start"
click at [454, 496] on section "Virtual Paddock Huatas Oats- Start Total Area 5.17 ha Grazing Area 4.63 ha Wate…" at bounding box center [468, 504] width 937 height 39
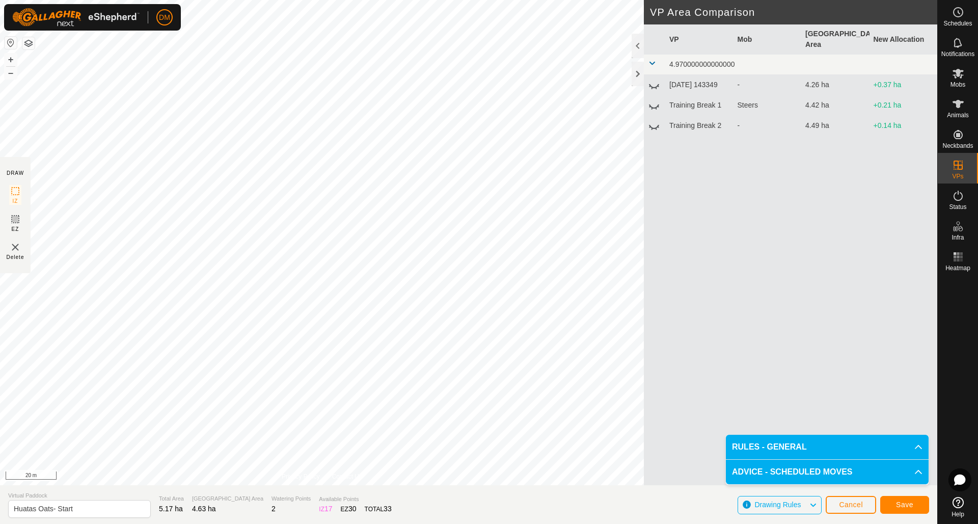
click at [900, 503] on span "Save" at bounding box center [904, 504] width 17 height 8
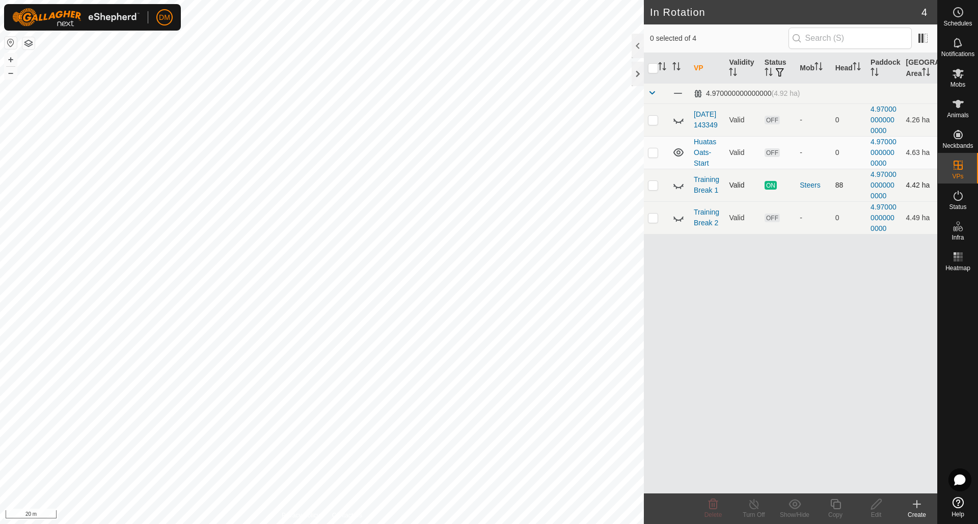
click at [679, 185] on icon at bounding box center [678, 185] width 12 height 12
click at [678, 221] on icon at bounding box center [678, 218] width 10 height 4
click at [677, 120] on icon at bounding box center [678, 120] width 12 height 12
click at [679, 120] on icon at bounding box center [678, 120] width 10 height 8
click at [679, 120] on icon at bounding box center [678, 120] width 12 height 12
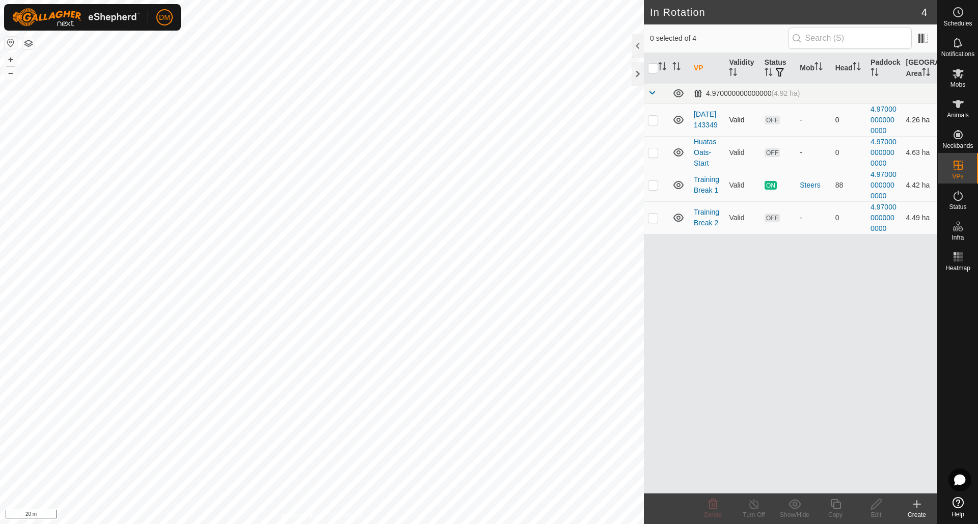
click at [679, 120] on icon at bounding box center [678, 120] width 10 height 8
